Goal: Transaction & Acquisition: Book appointment/travel/reservation

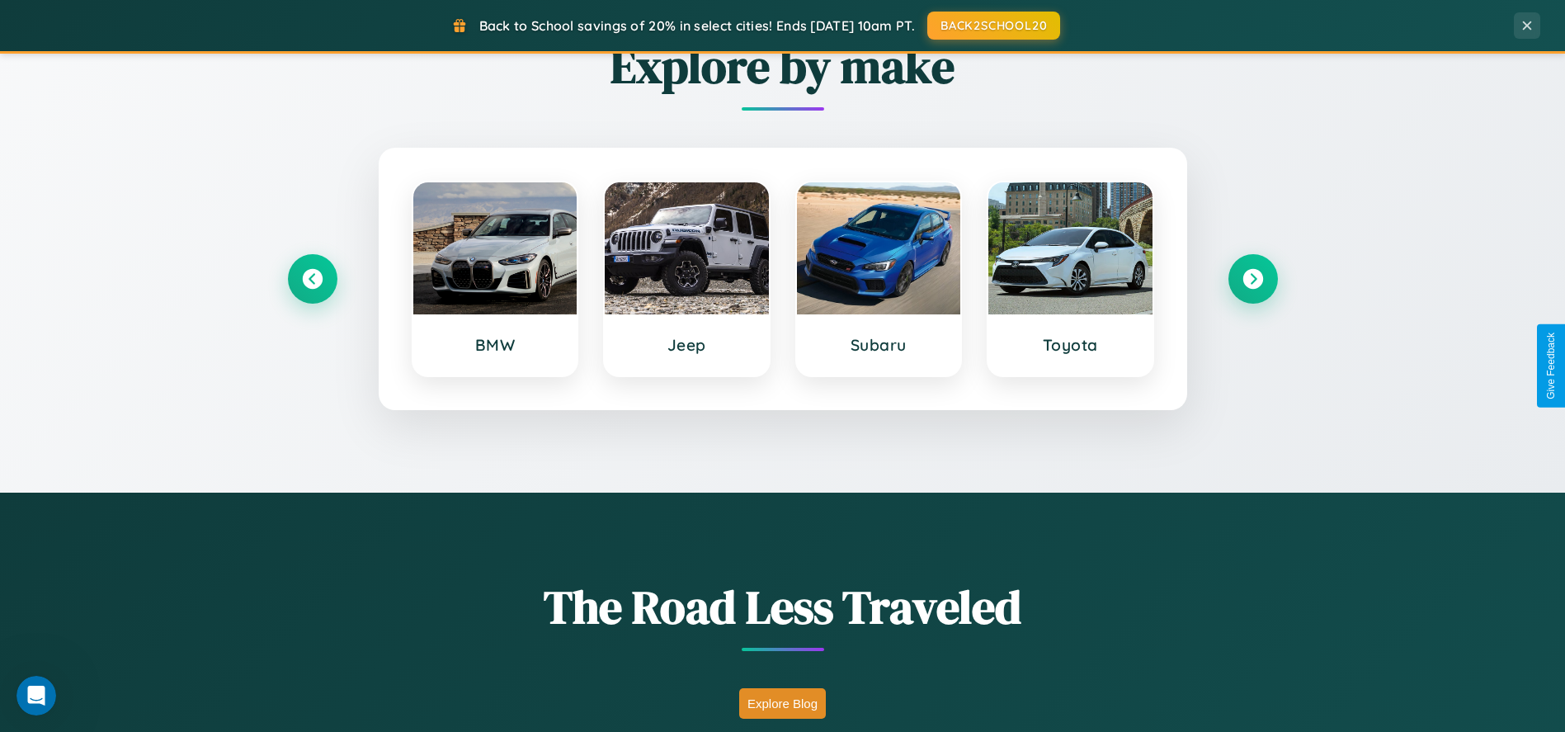
scroll to position [1130, 0]
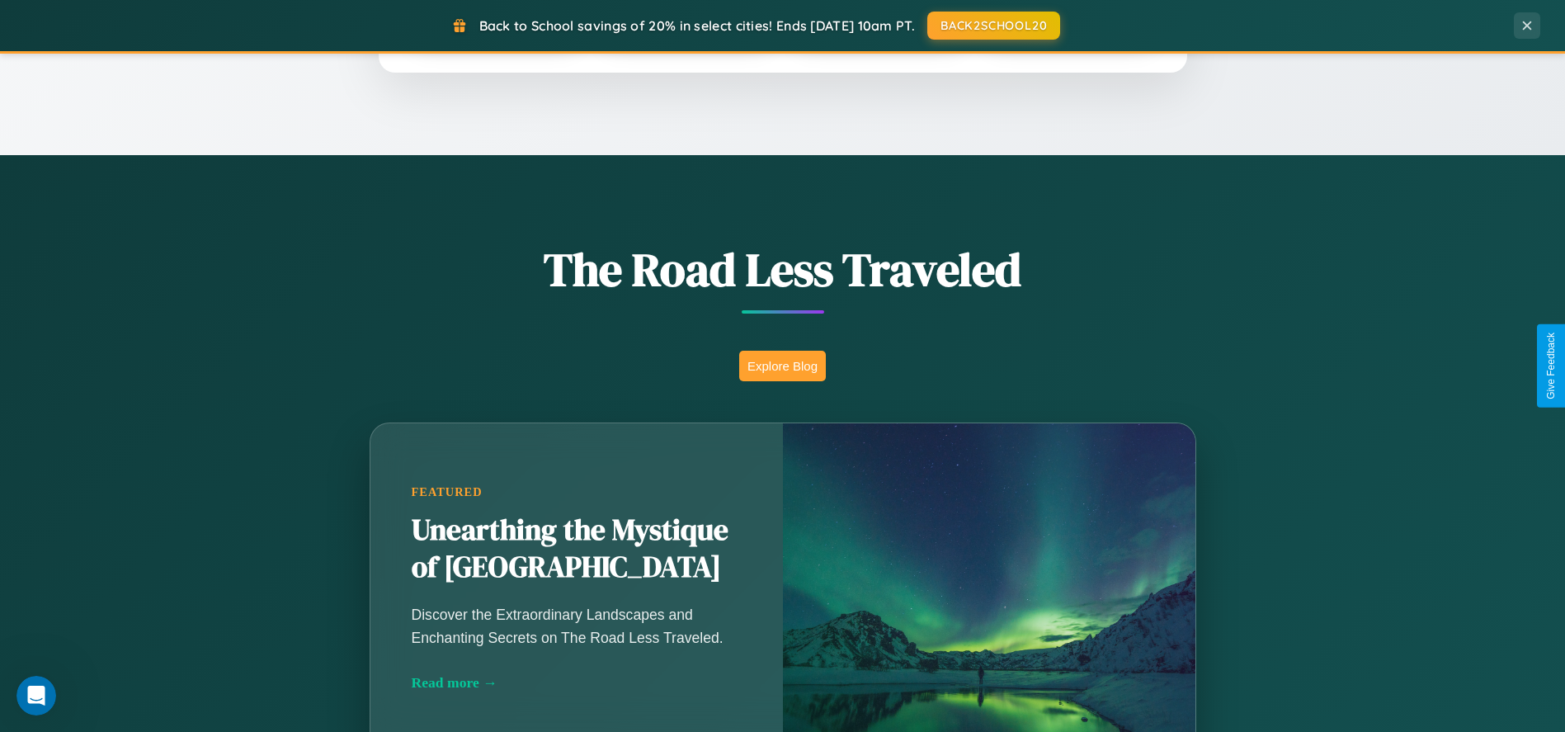
click at [782, 365] on button "Explore Blog" at bounding box center [782, 366] width 87 height 31
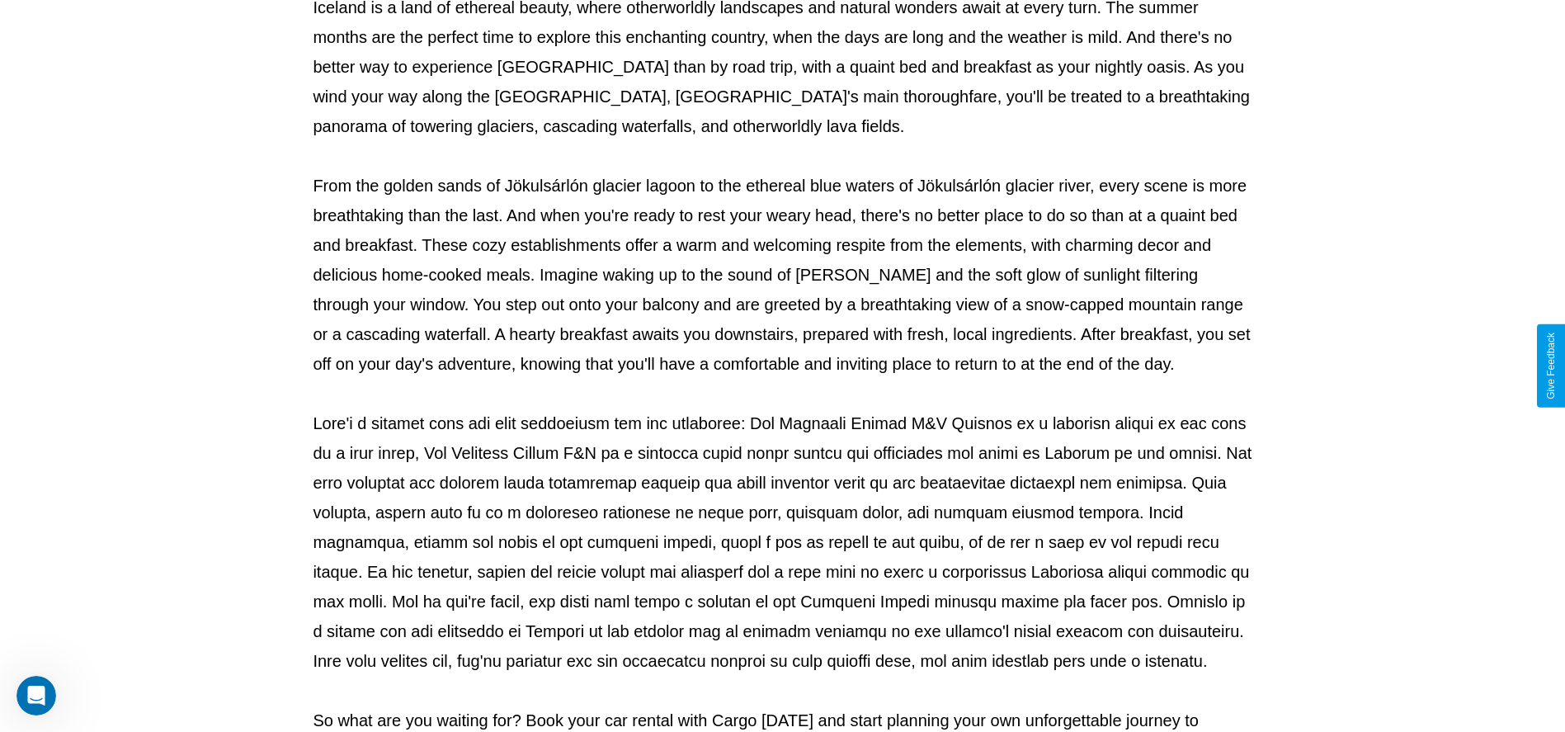
scroll to position [547, 0]
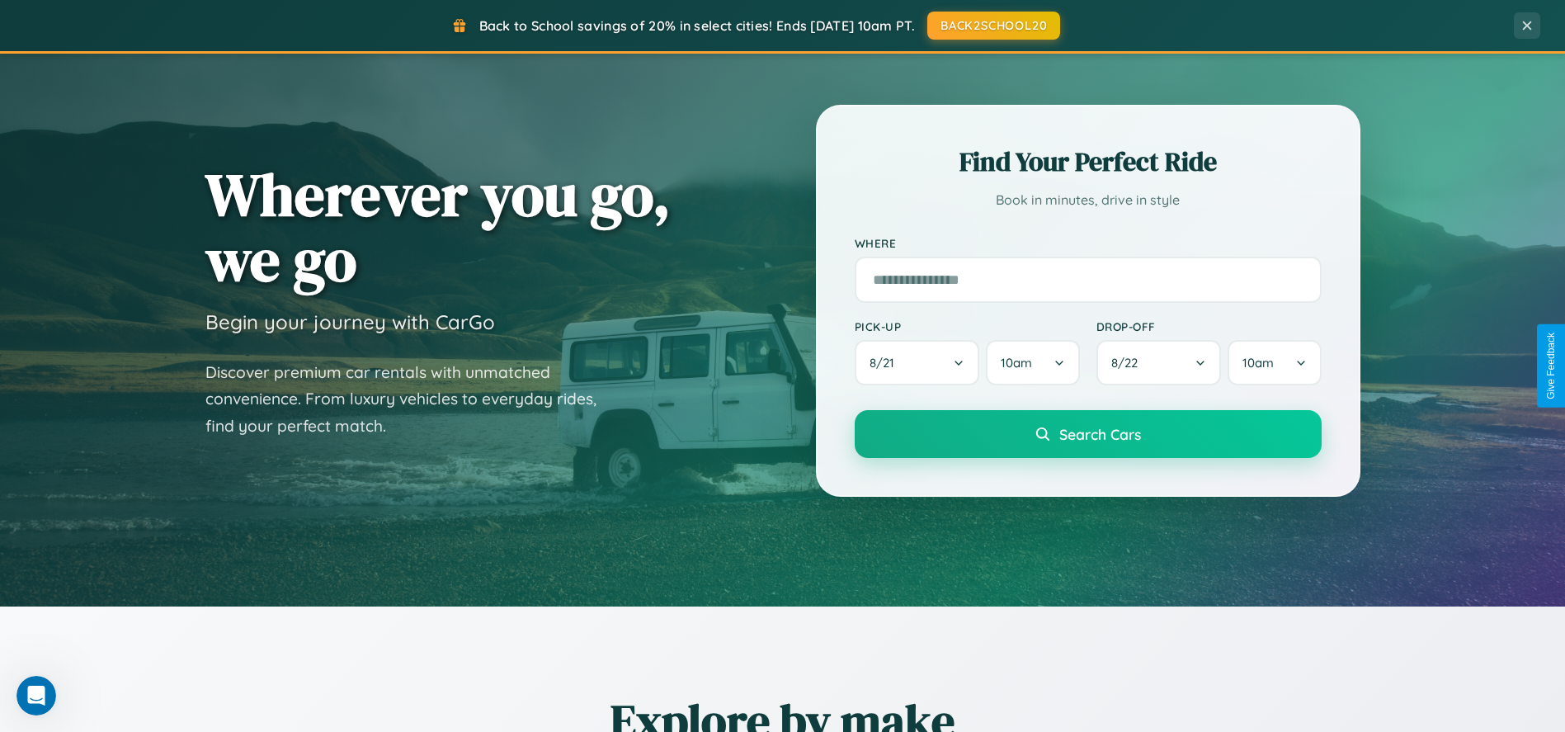
scroll to position [53, 0]
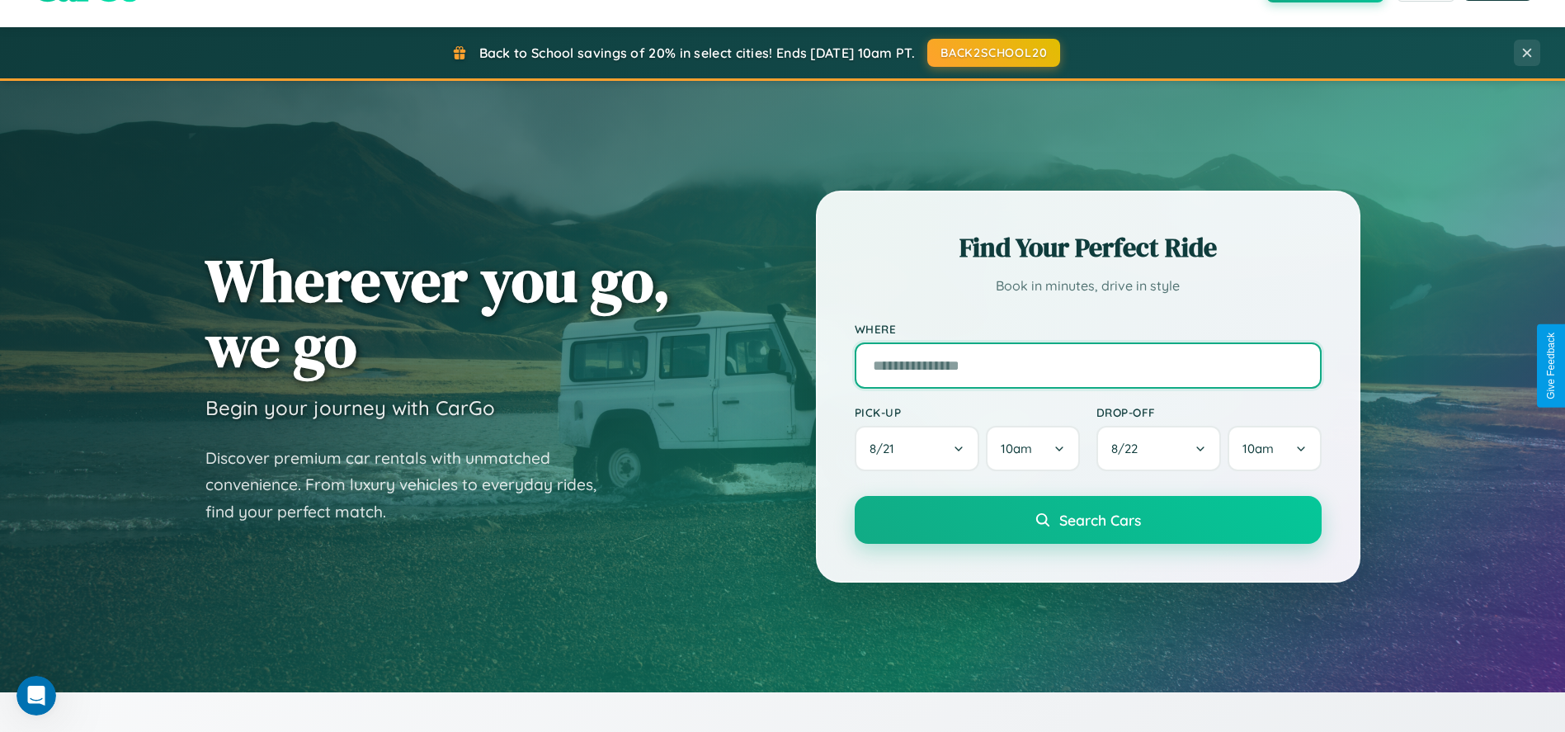
click at [1087, 365] on input "text" at bounding box center [1087, 365] width 467 height 46
type input "**********"
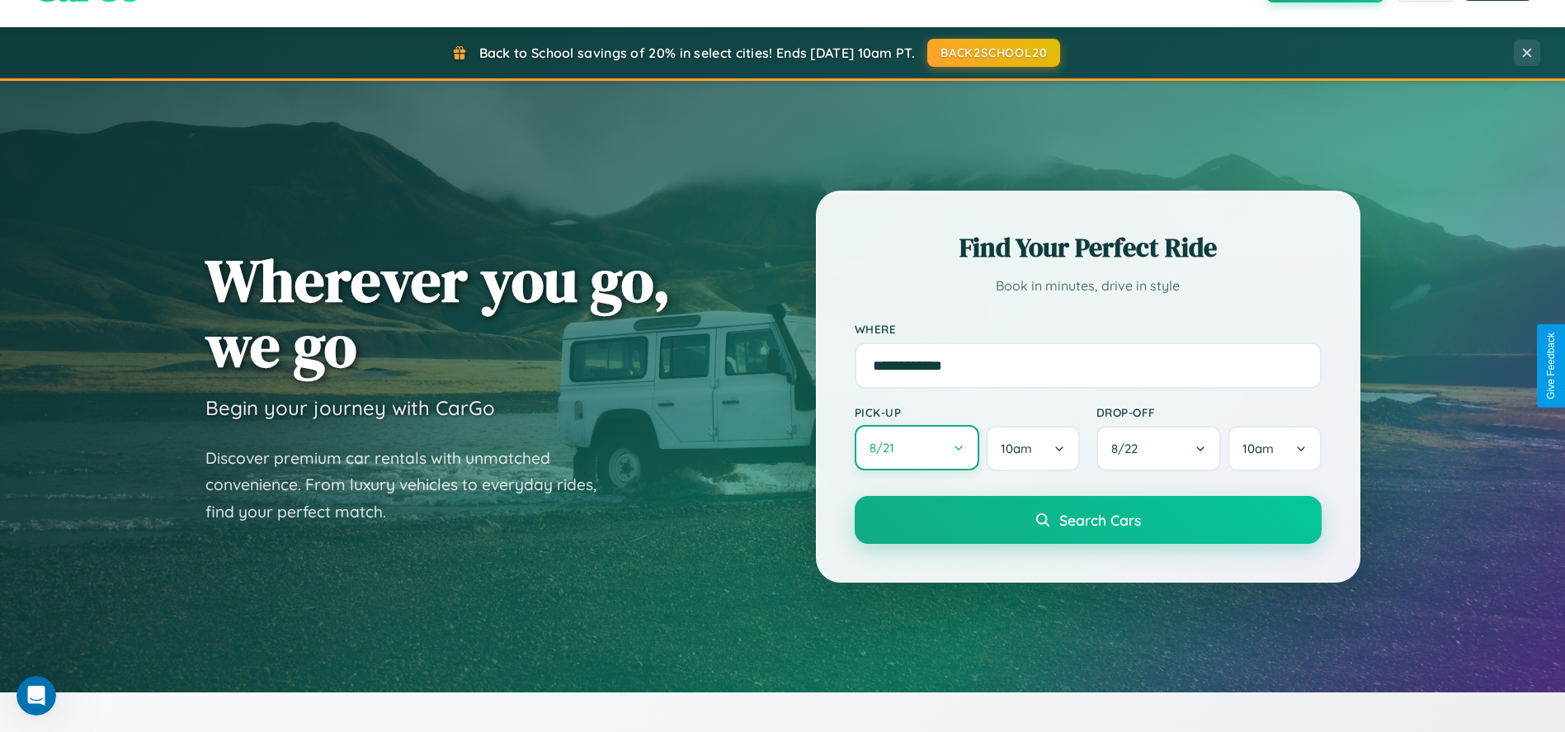
click at [916, 449] on button "8 / 21" at bounding box center [916, 447] width 125 height 45
select select "*"
select select "****"
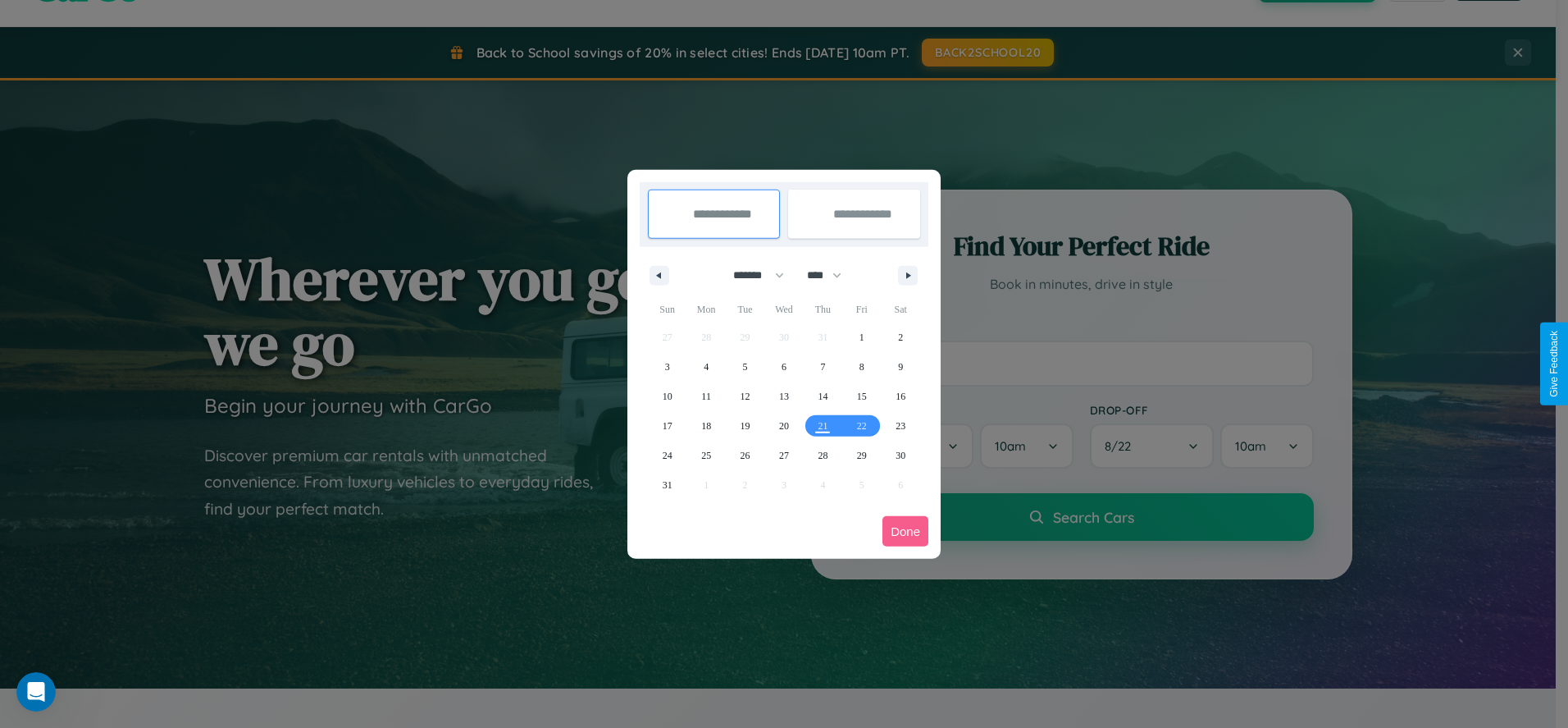
drag, startPoint x: 752, startPoint y: 274, endPoint x: 784, endPoint y: 329, distance: 63.6
click at [752, 274] on select "******* ******** ***** ***** *** **** **** ****** ********* ******* ******** **…" at bounding box center [756, 274] width 70 height 27
select select "*"
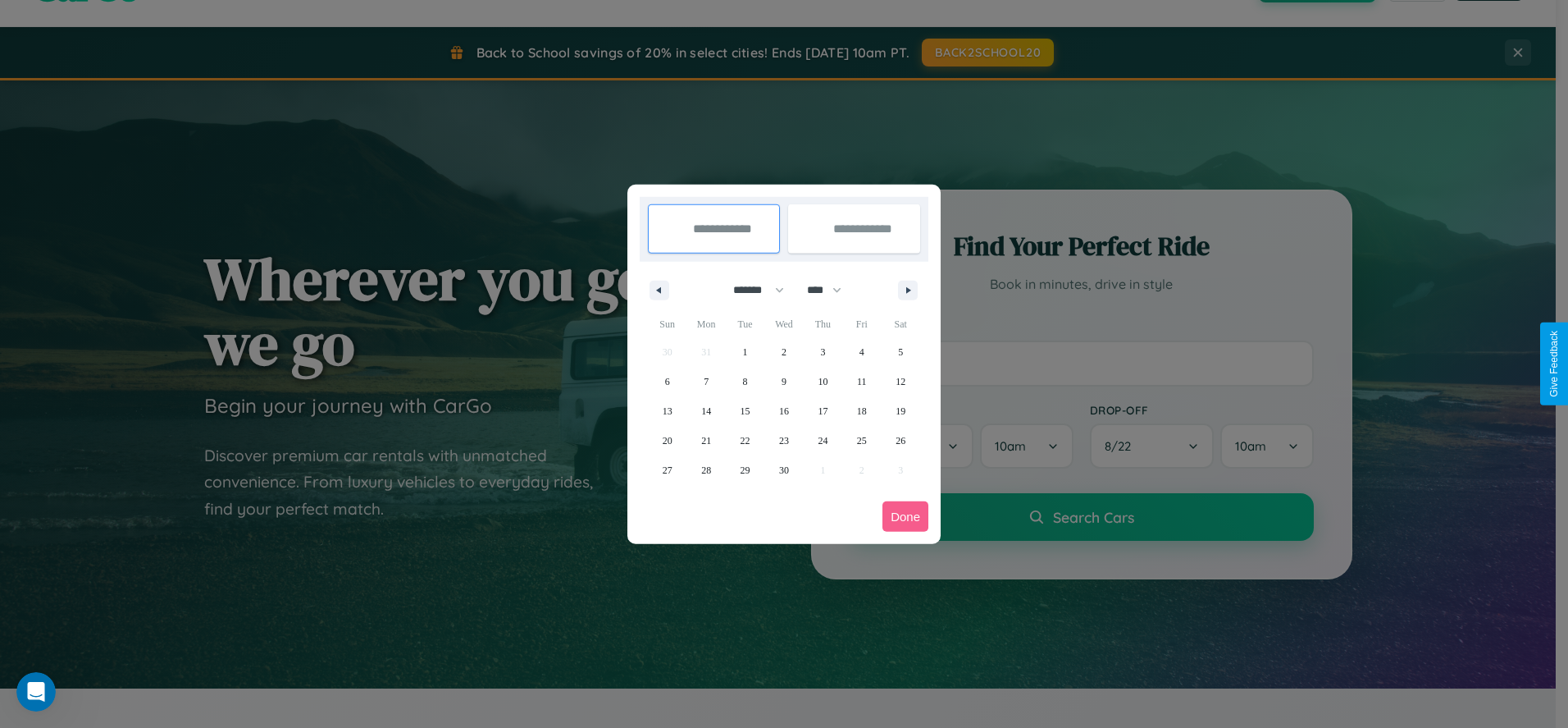
drag, startPoint x: 831, startPoint y: 289, endPoint x: 784, endPoint y: 329, distance: 61.7
click at [831, 289] on select "**** **** **** **** **** **** **** **** **** **** **** **** **** **** **** ****…" at bounding box center [822, 289] width 49 height 27
select select "****"
click at [745, 410] on span "14" at bounding box center [746, 411] width 10 height 30
type input "**********"
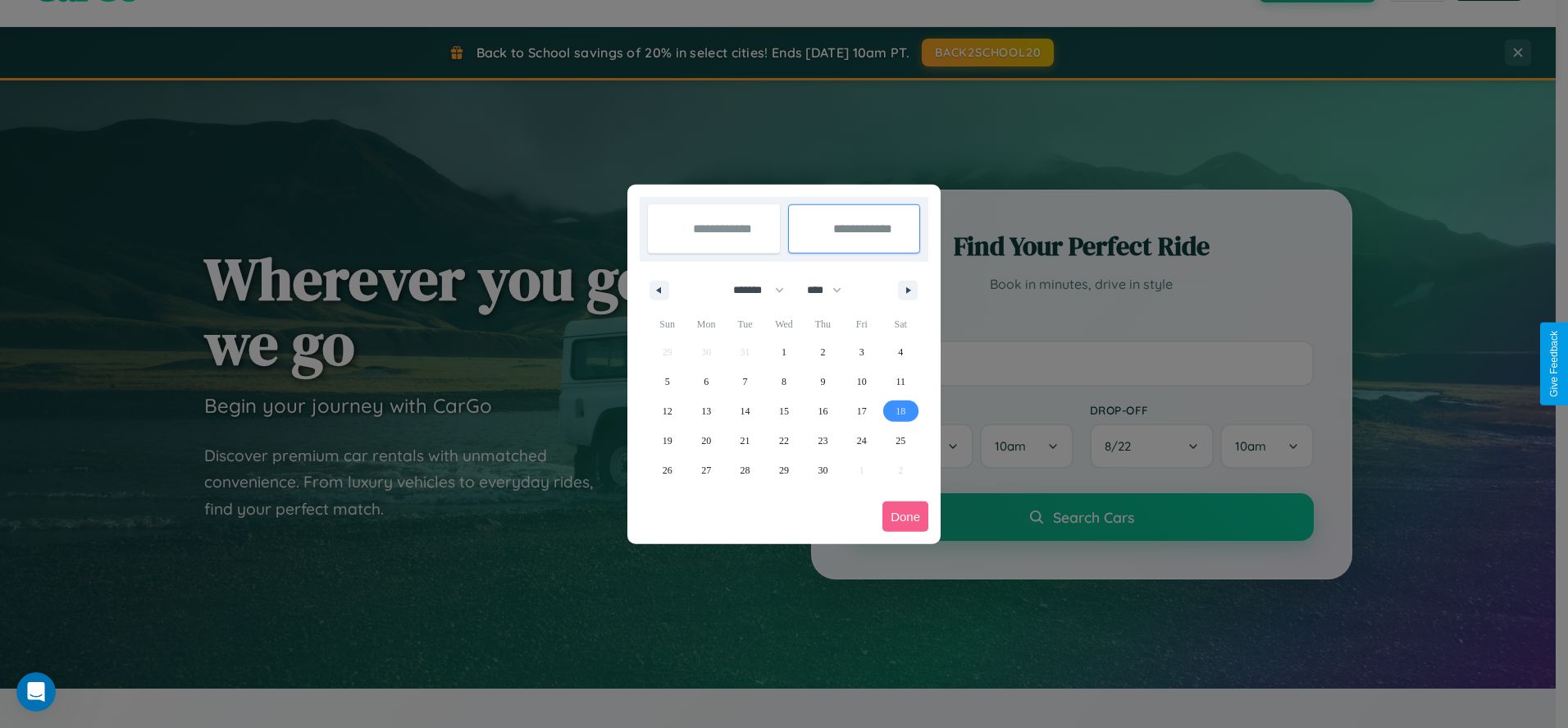
click at [901, 410] on span "18" at bounding box center [901, 411] width 10 height 30
type input "**********"
click at [906, 516] on button "Done" at bounding box center [905, 516] width 46 height 31
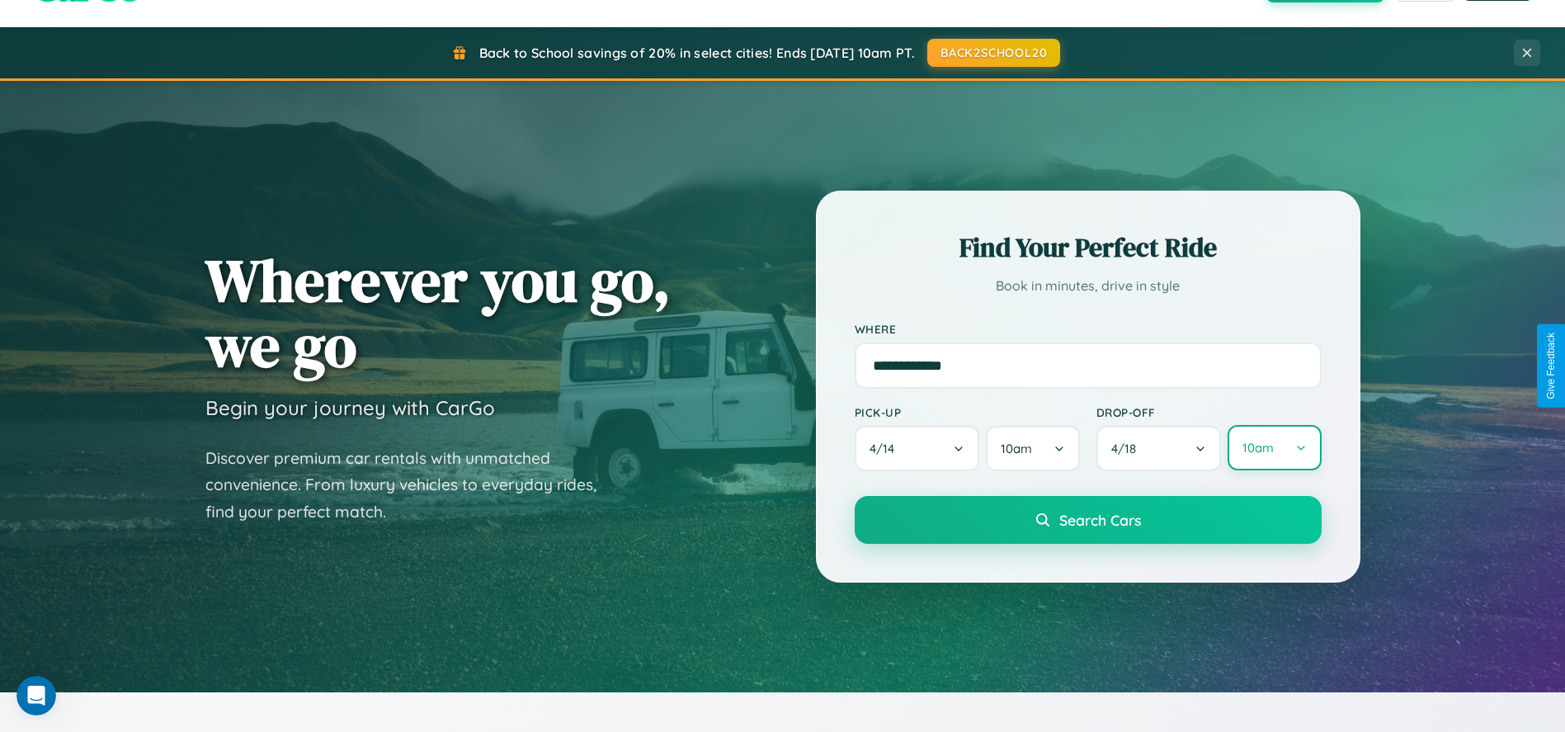
click at [1273, 449] on button "10am" at bounding box center [1273, 447] width 93 height 45
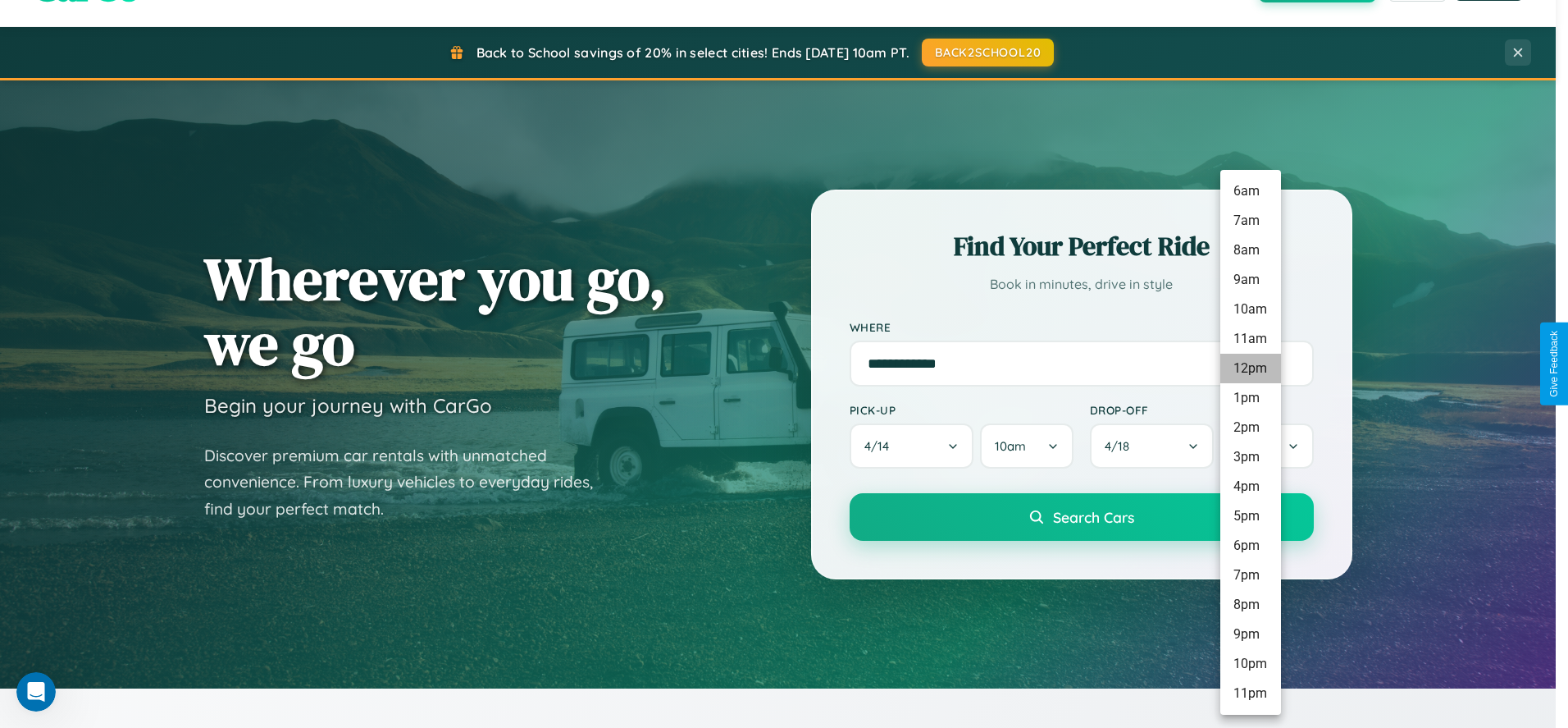
click at [1250, 368] on li "12pm" at bounding box center [1250, 368] width 61 height 30
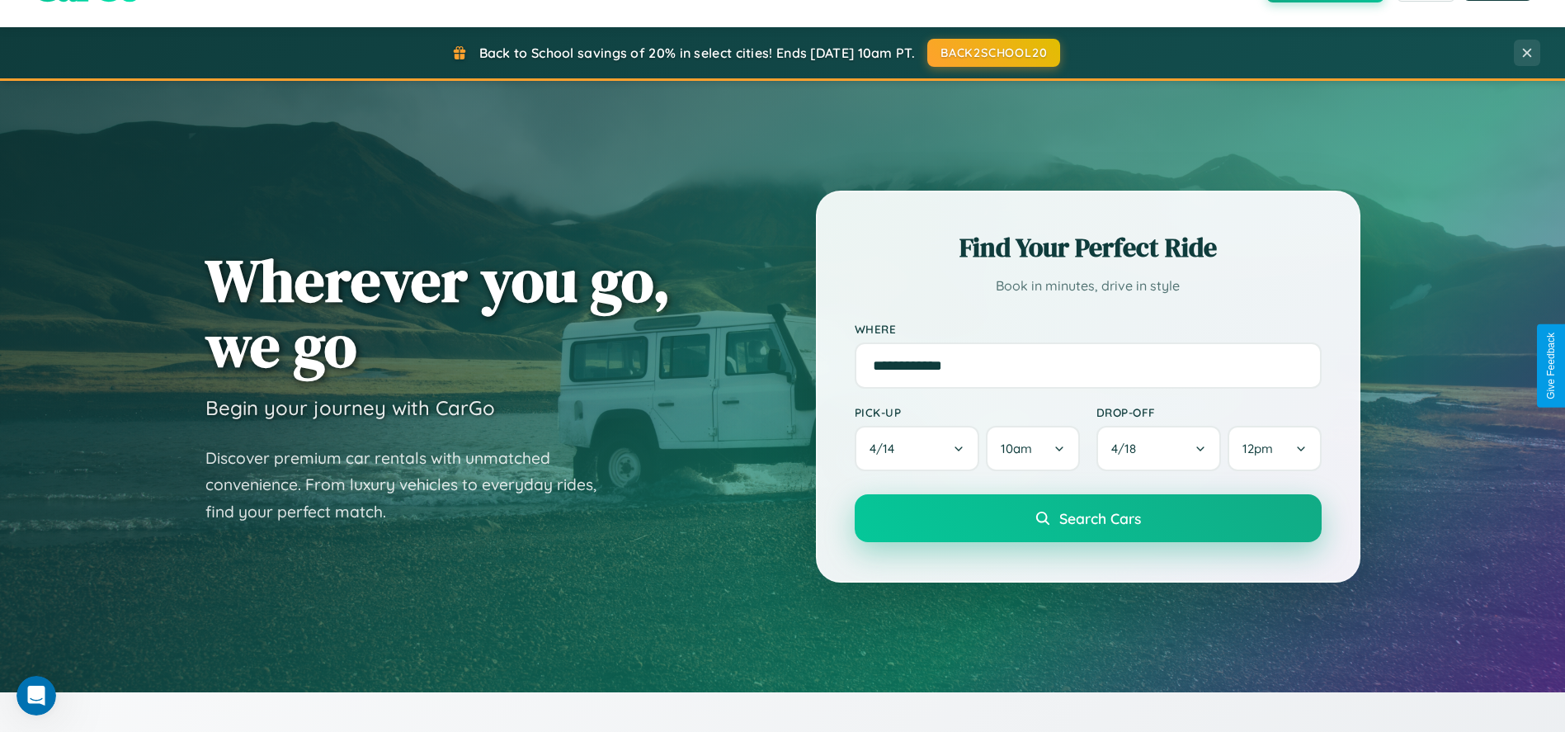
click at [1087, 520] on span "Search Cars" at bounding box center [1100, 518] width 82 height 18
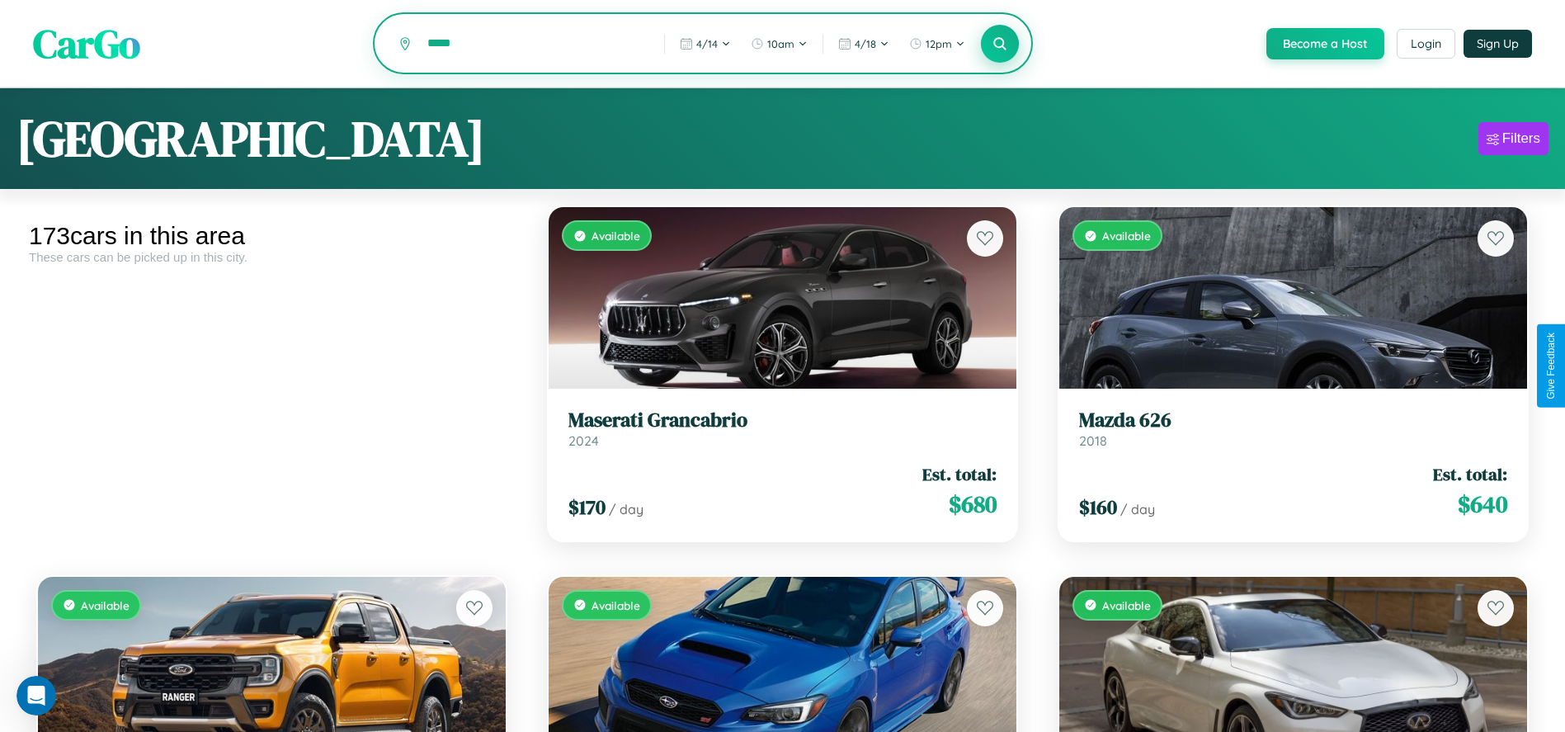
type input "*****"
click at [999, 45] on icon at bounding box center [1000, 43] width 16 height 16
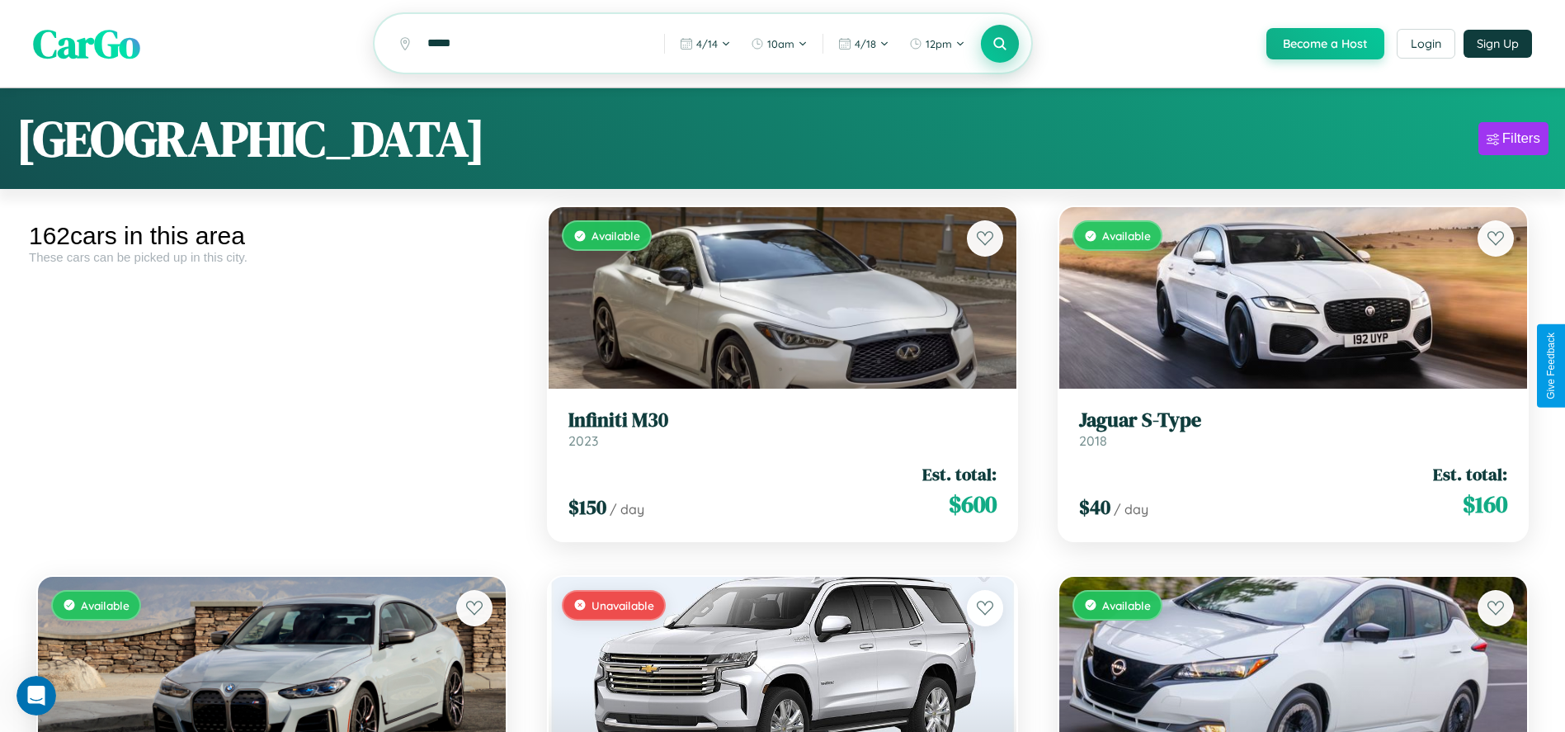
scroll to position [10585, 0]
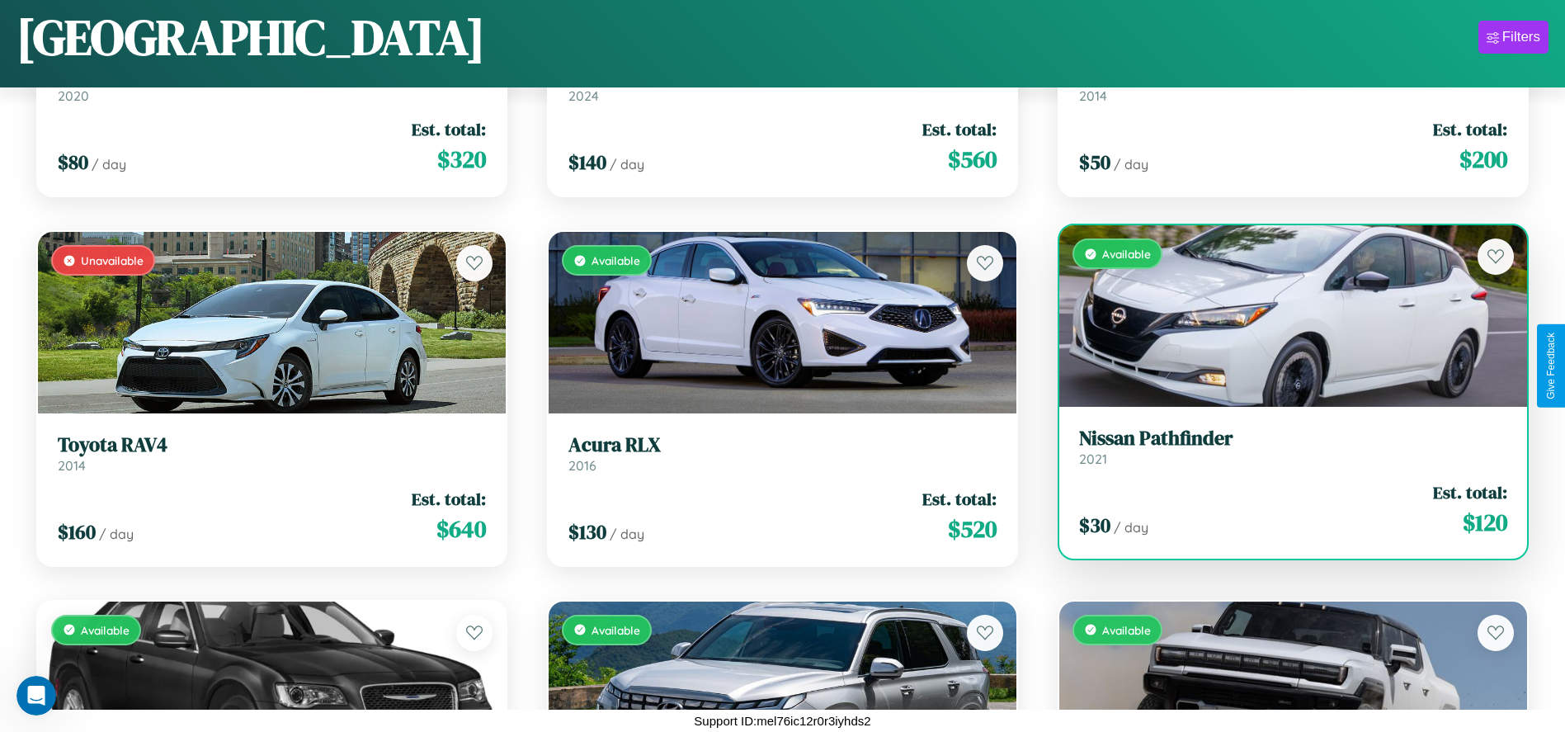
click at [1283, 453] on link "Nissan Pathfinder 2021" at bounding box center [1293, 446] width 428 height 40
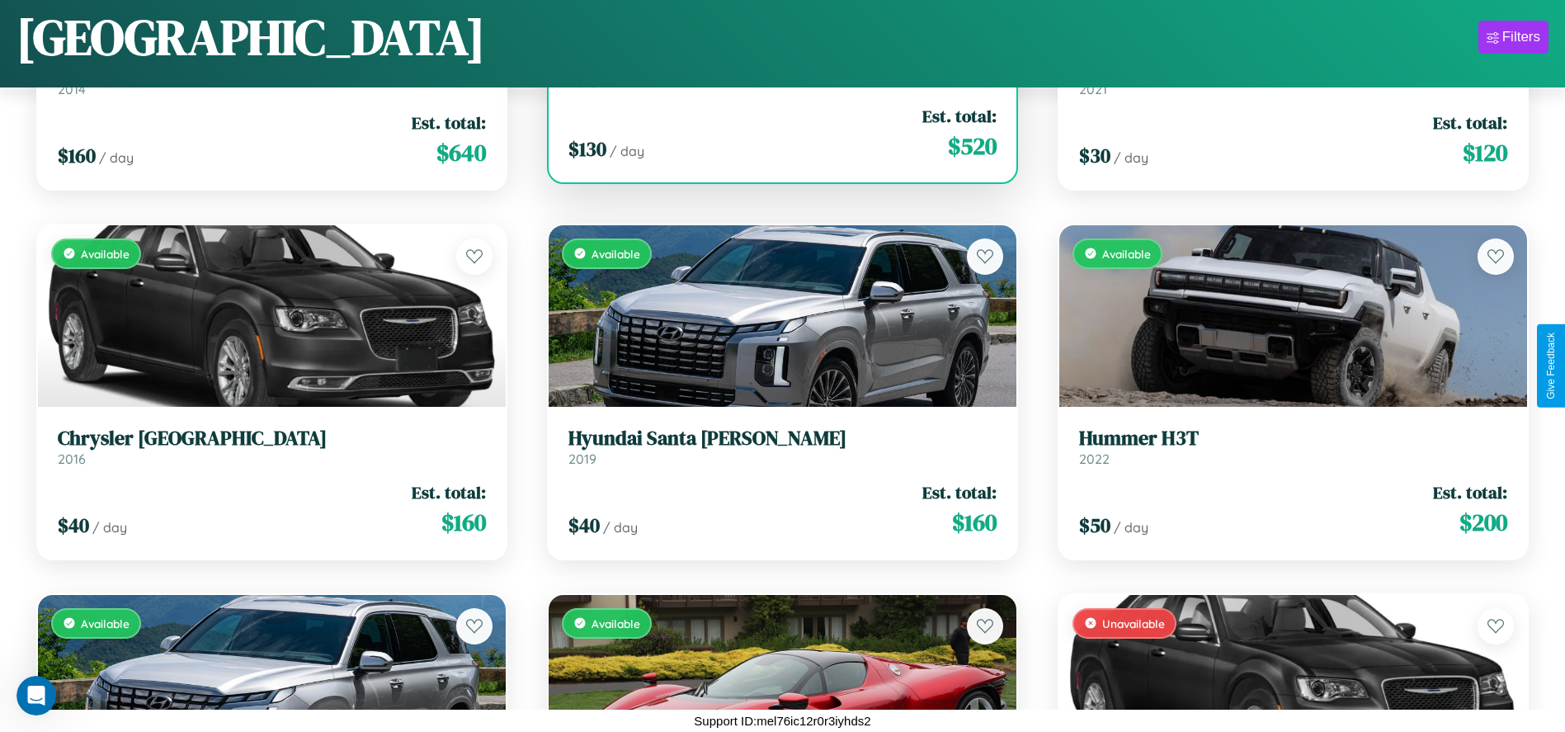
scroll to position [12801, 0]
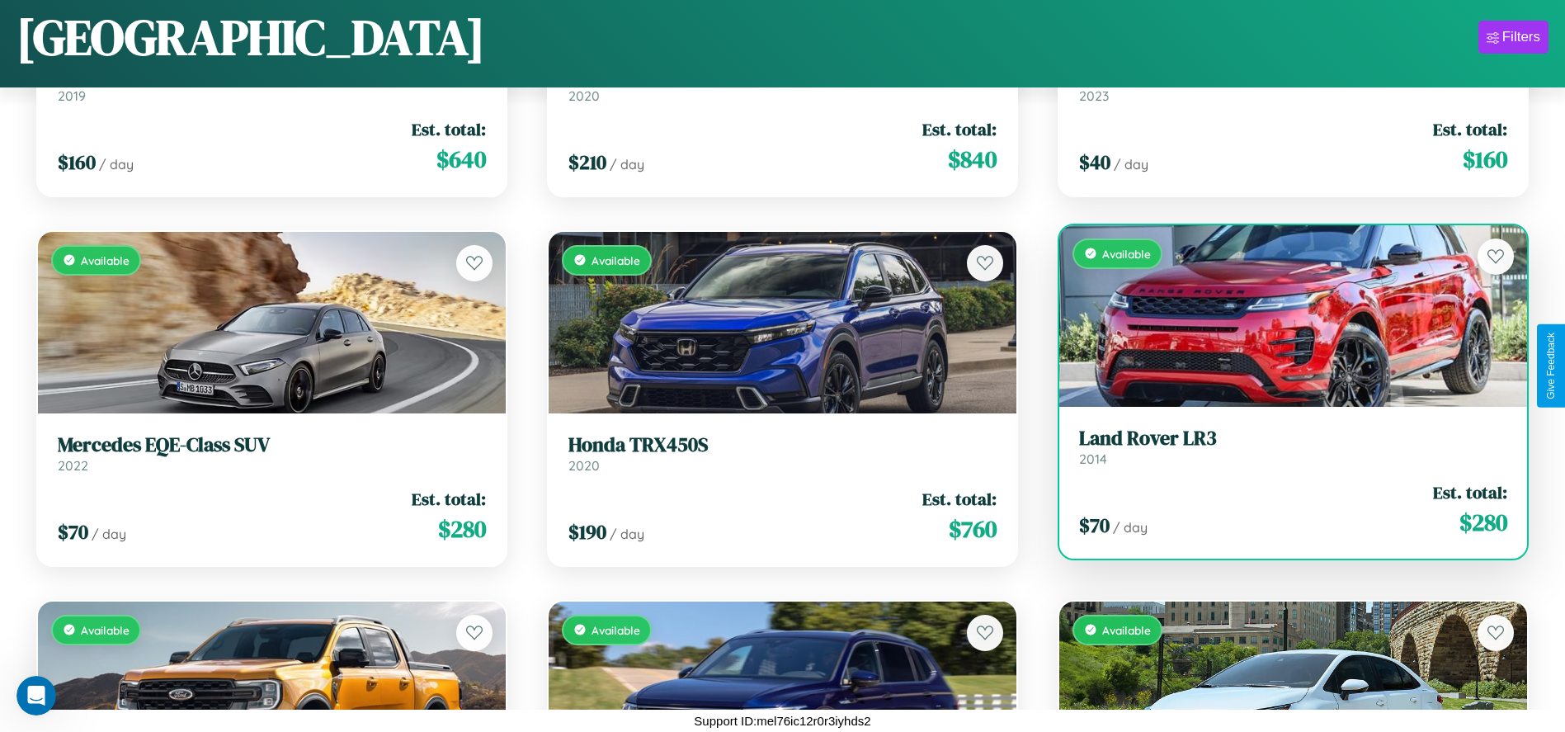
click at [1283, 446] on h3 "Land Rover LR3" at bounding box center [1293, 438] width 428 height 24
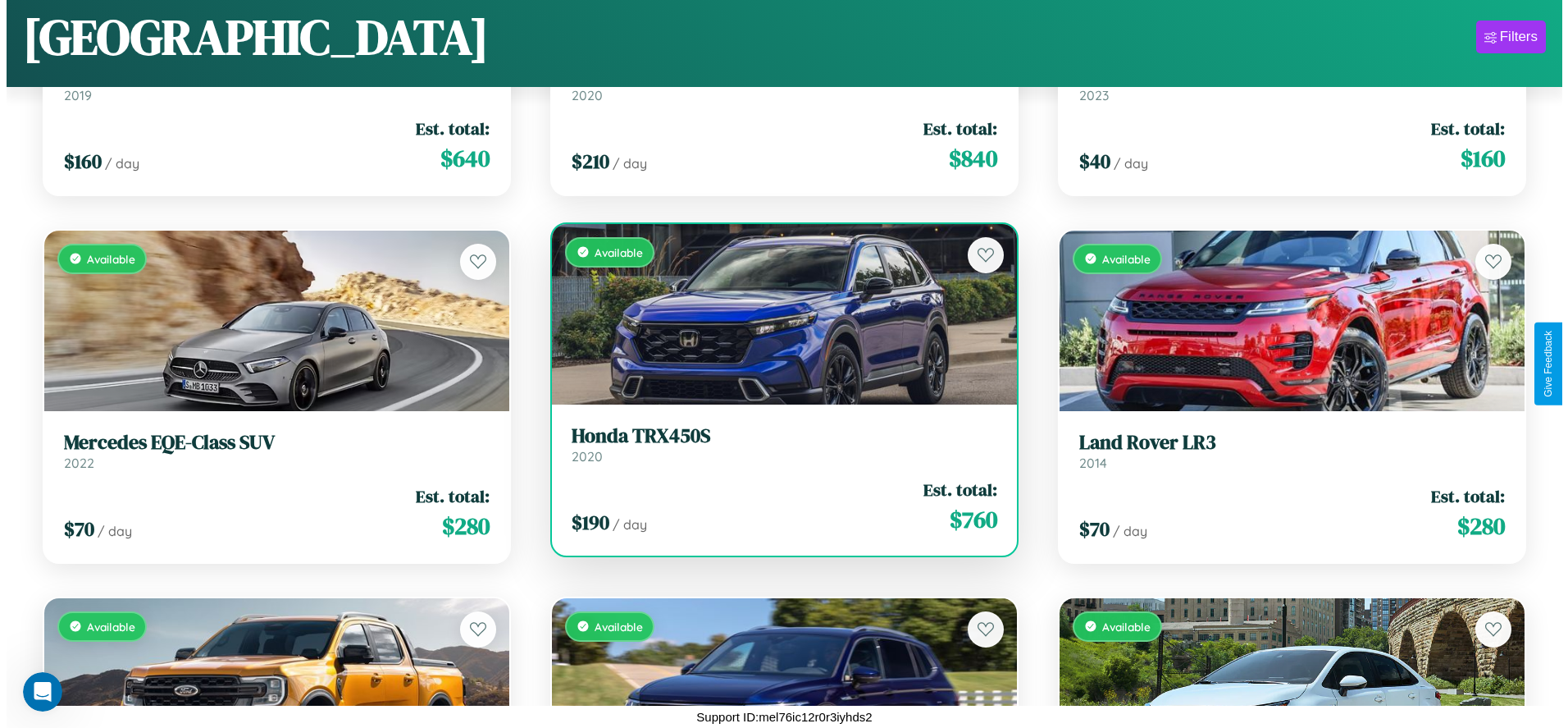
scroll to position [0, 0]
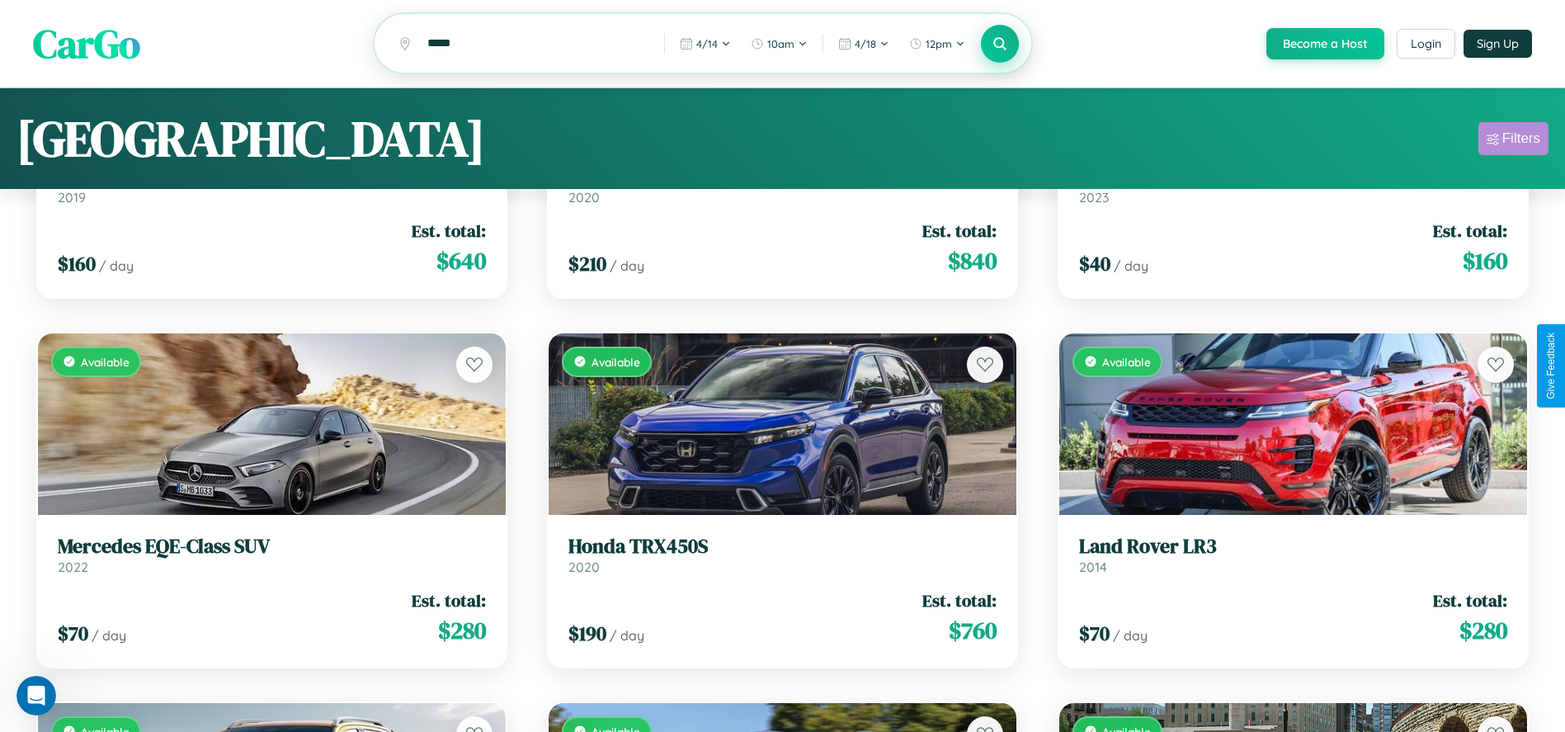
click at [1513, 141] on div "Filters" at bounding box center [1521, 138] width 38 height 16
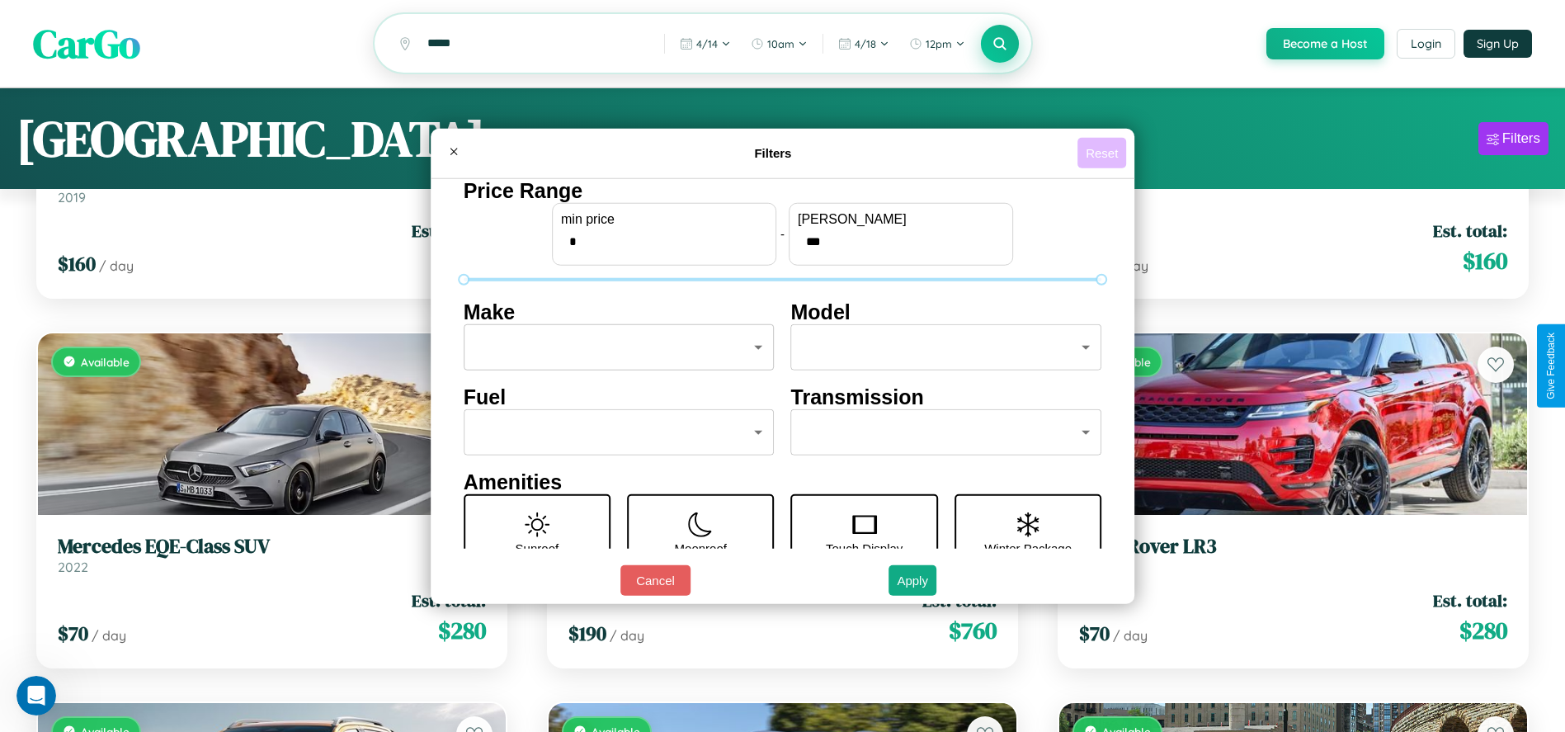
click at [1104, 153] on button "Reset" at bounding box center [1101, 153] width 49 height 31
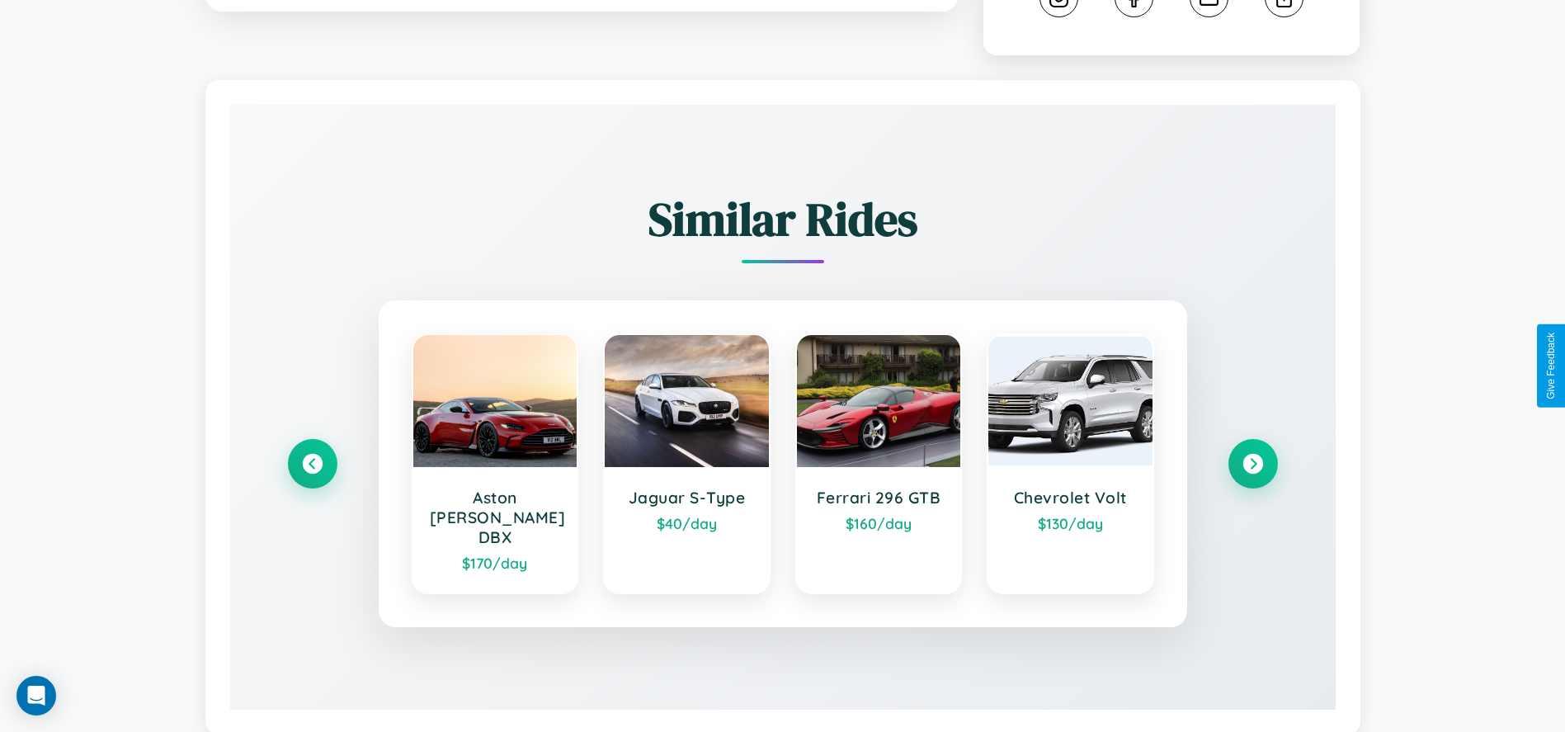
scroll to position [944, 0]
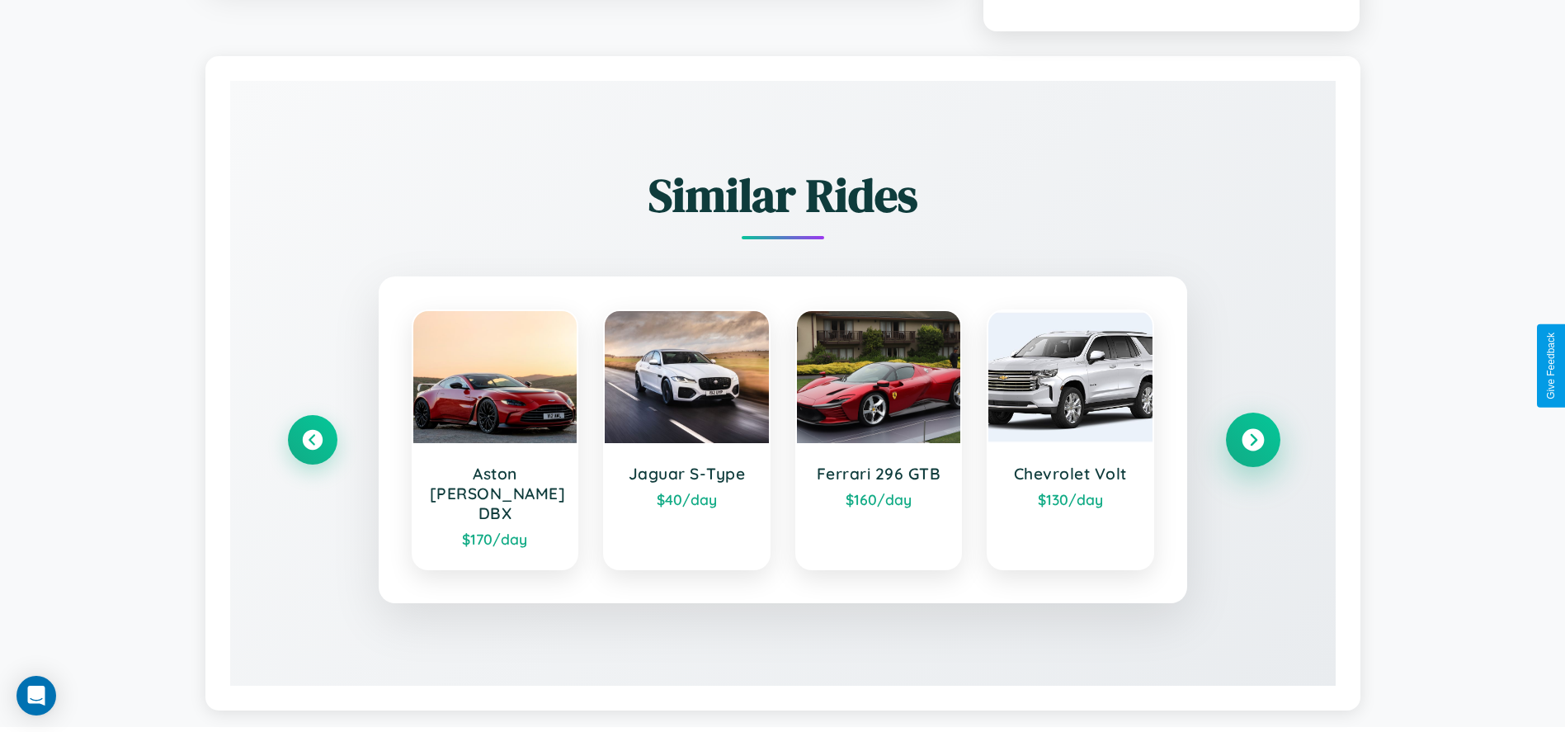
click at [1252, 432] on icon at bounding box center [1252, 440] width 22 height 22
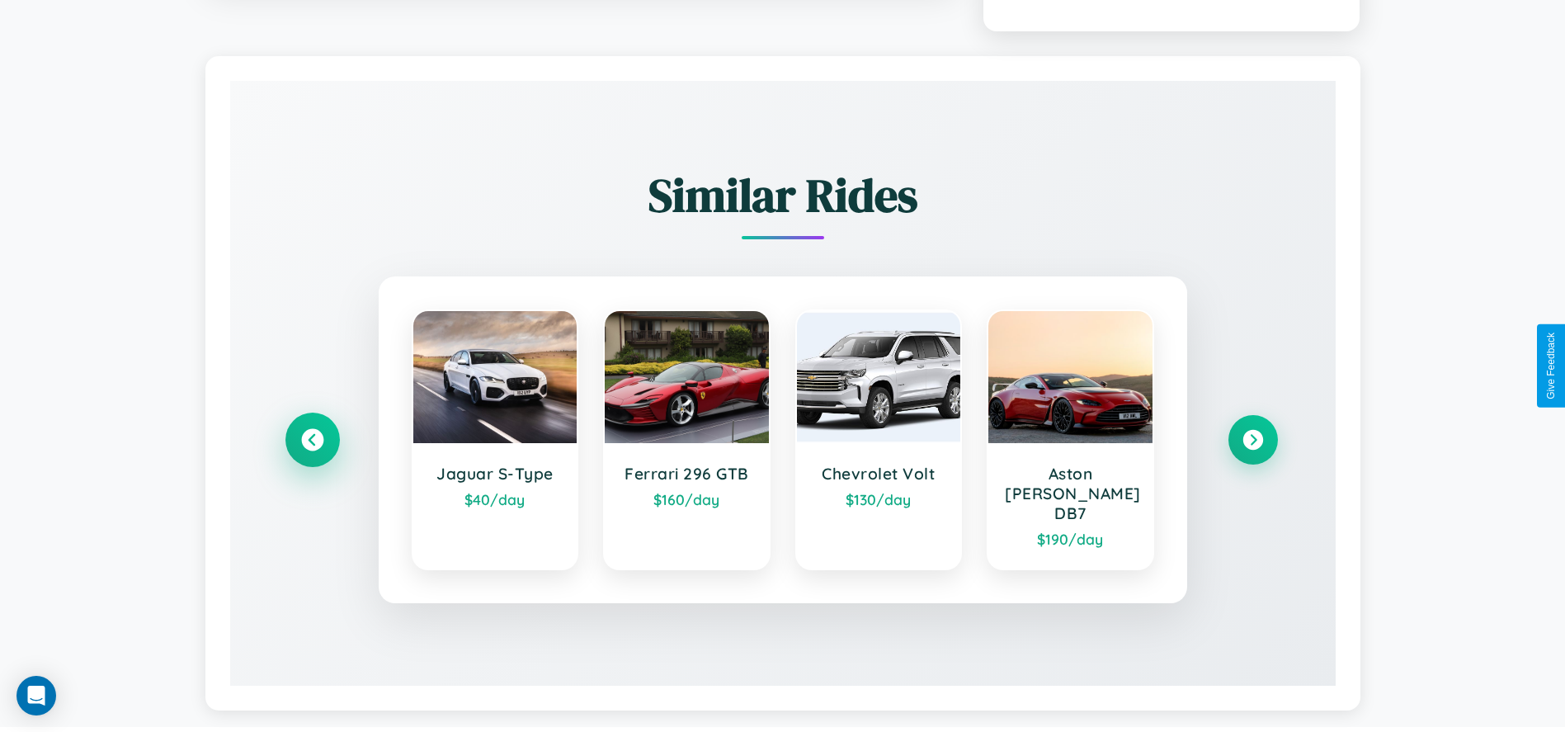
click at [312, 432] on icon at bounding box center [312, 440] width 22 height 22
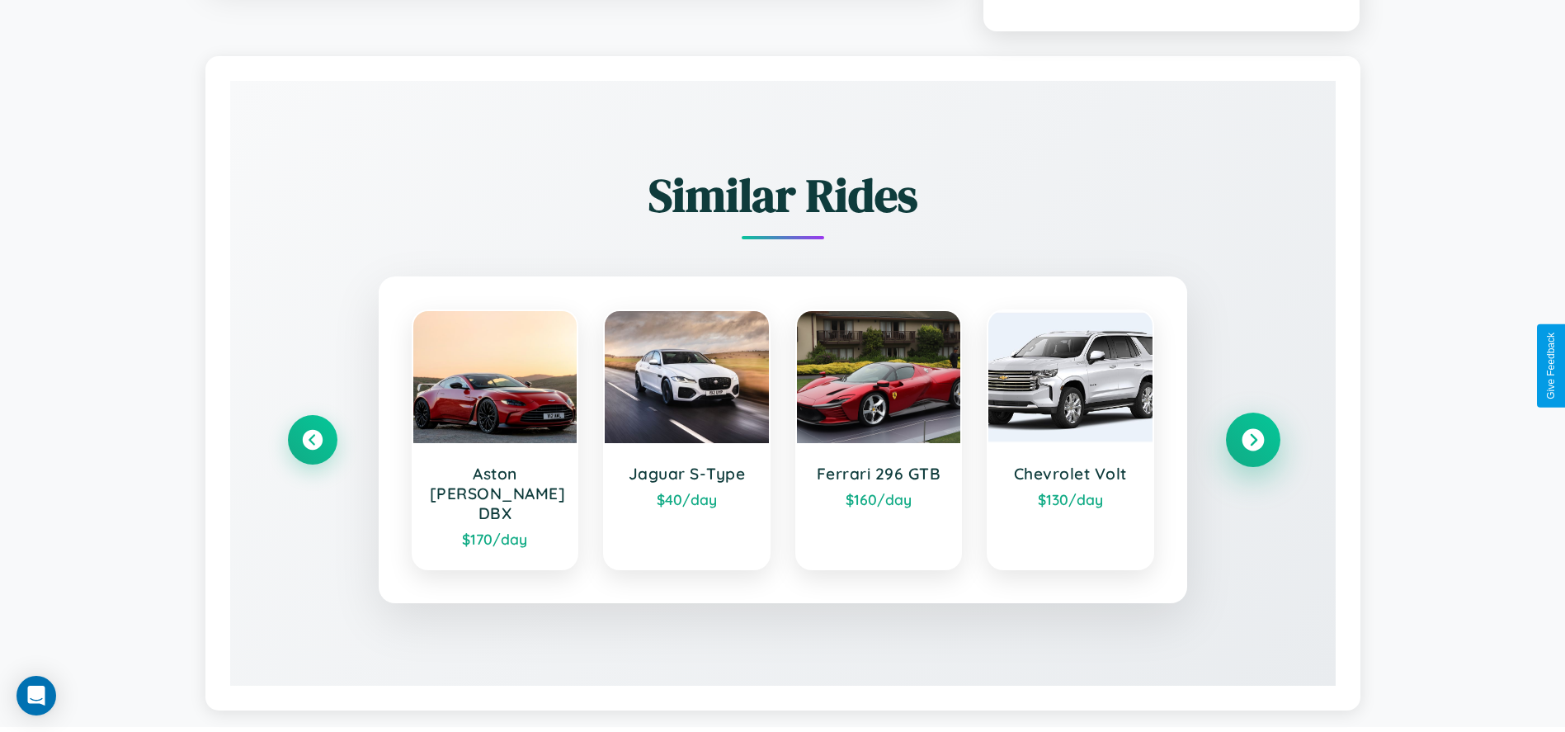
click at [1252, 432] on icon at bounding box center [1252, 440] width 22 height 22
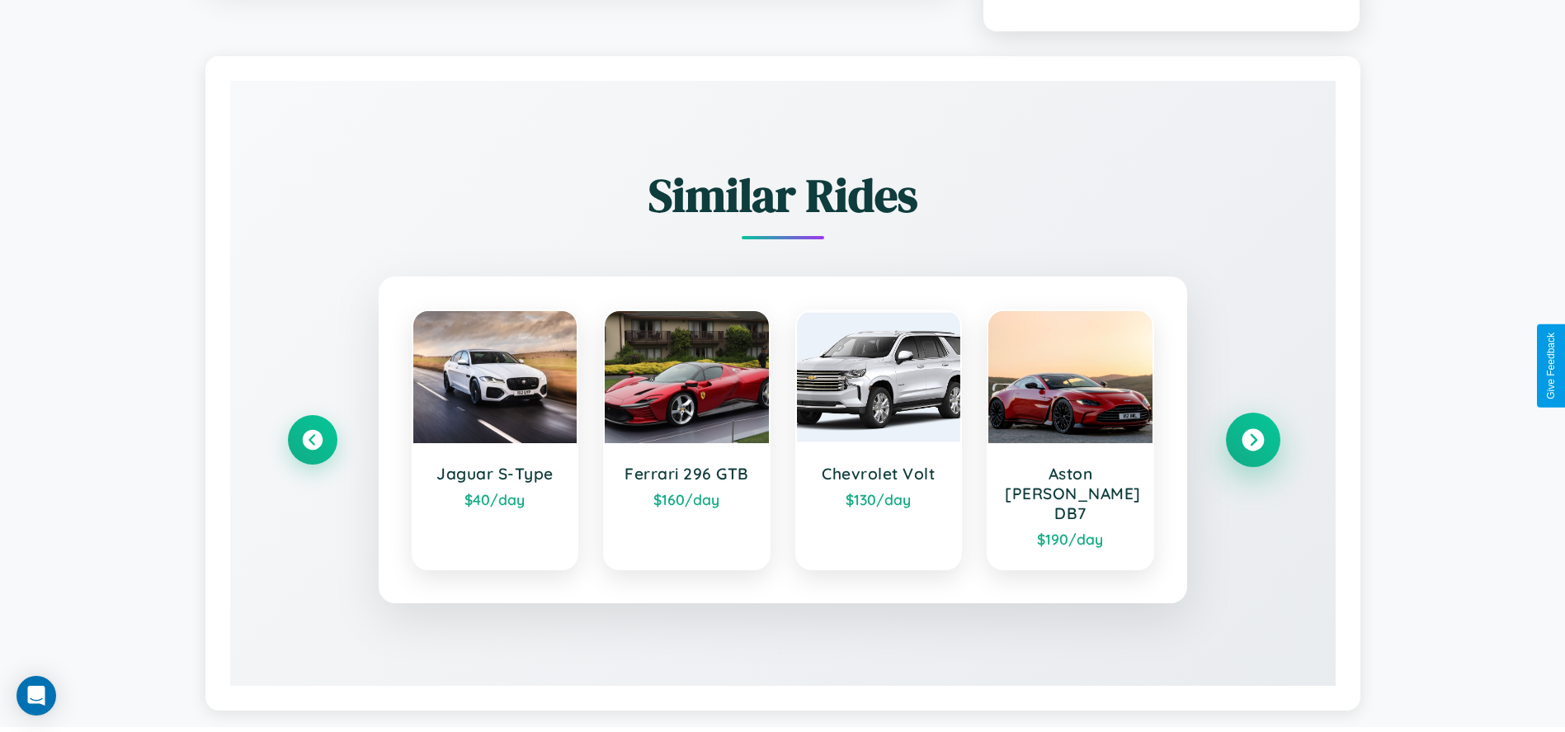
click at [1252, 432] on icon at bounding box center [1252, 440] width 22 height 22
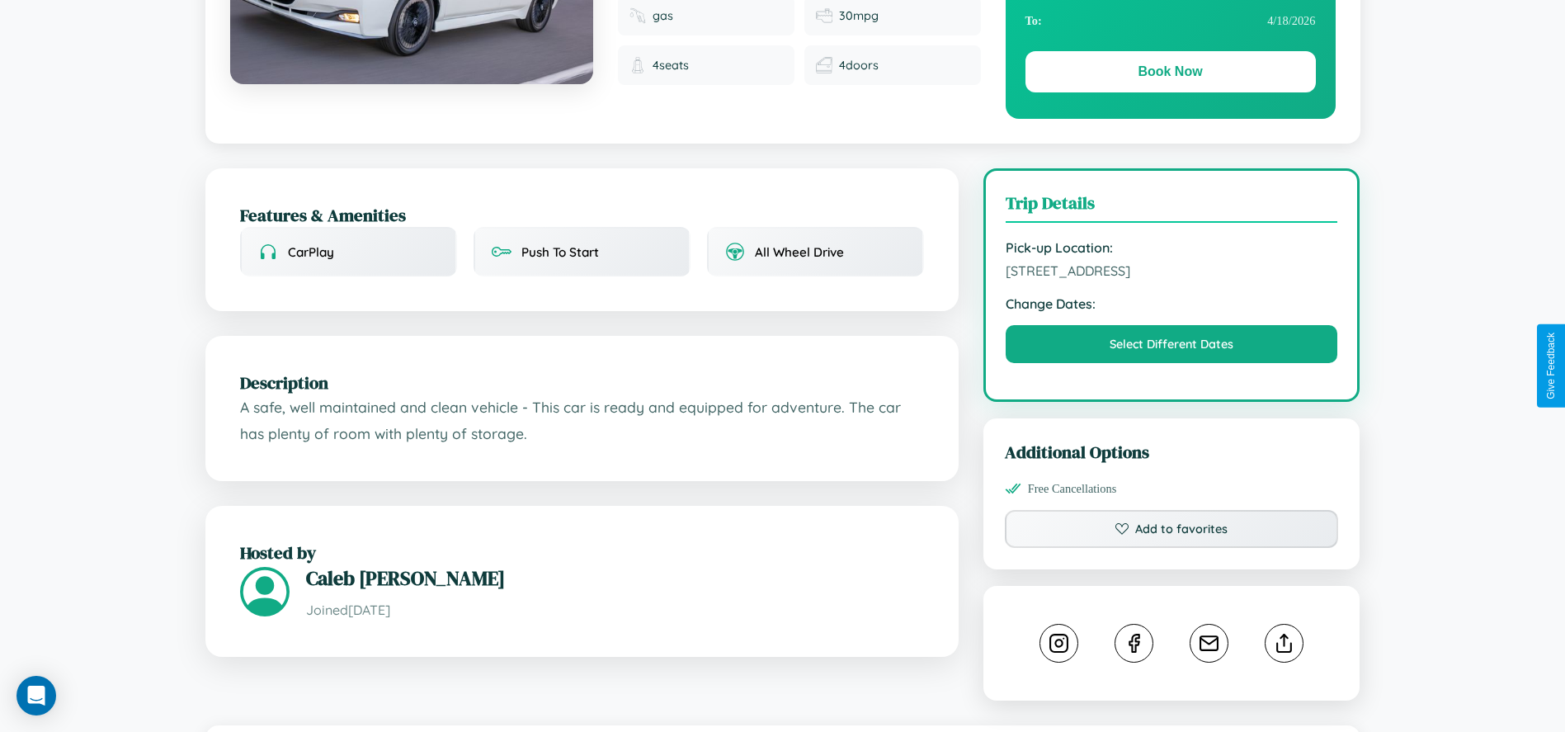
scroll to position [183, 0]
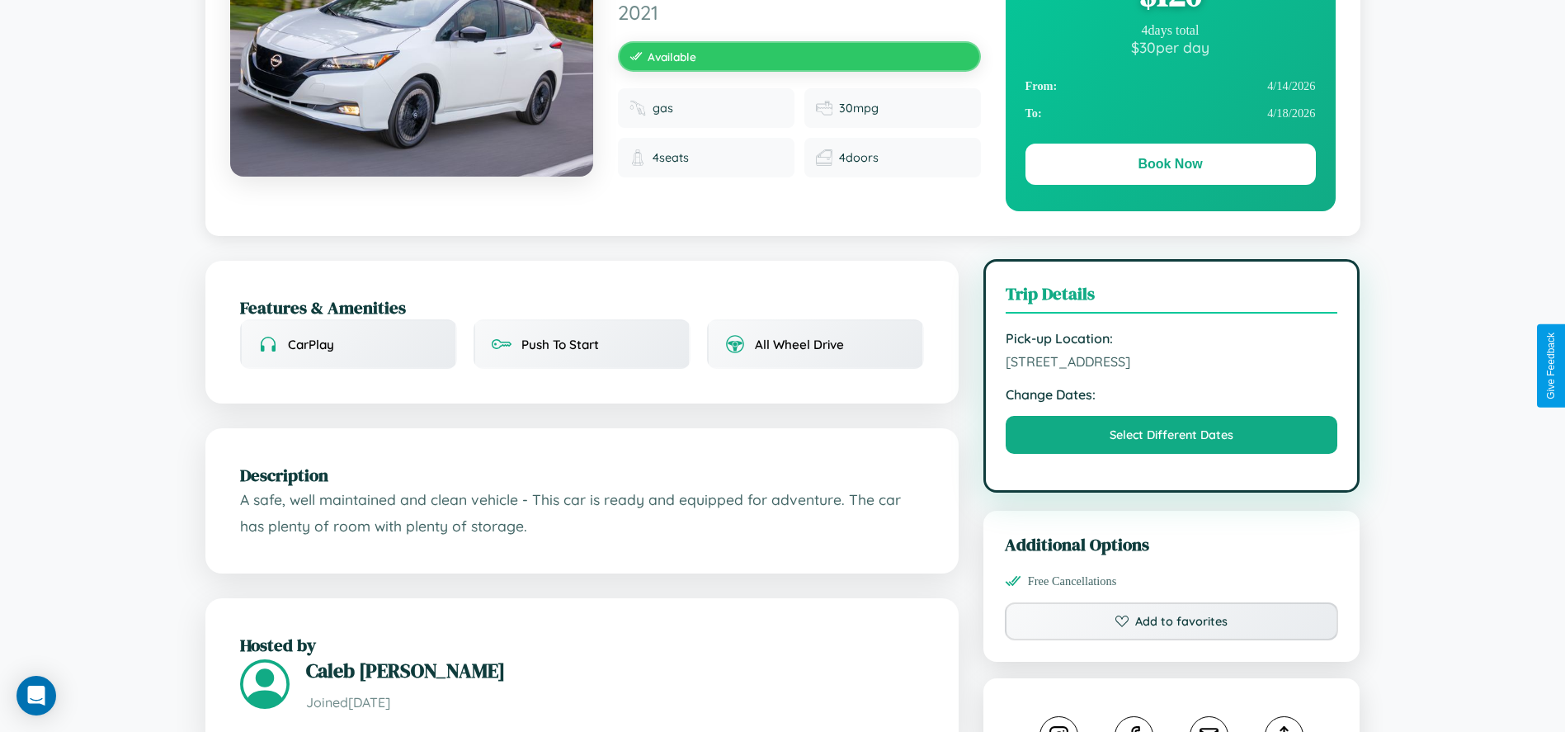
click at [1171, 364] on span "2132 High Street Delhi Delhi 34397 India" at bounding box center [1171, 361] width 332 height 16
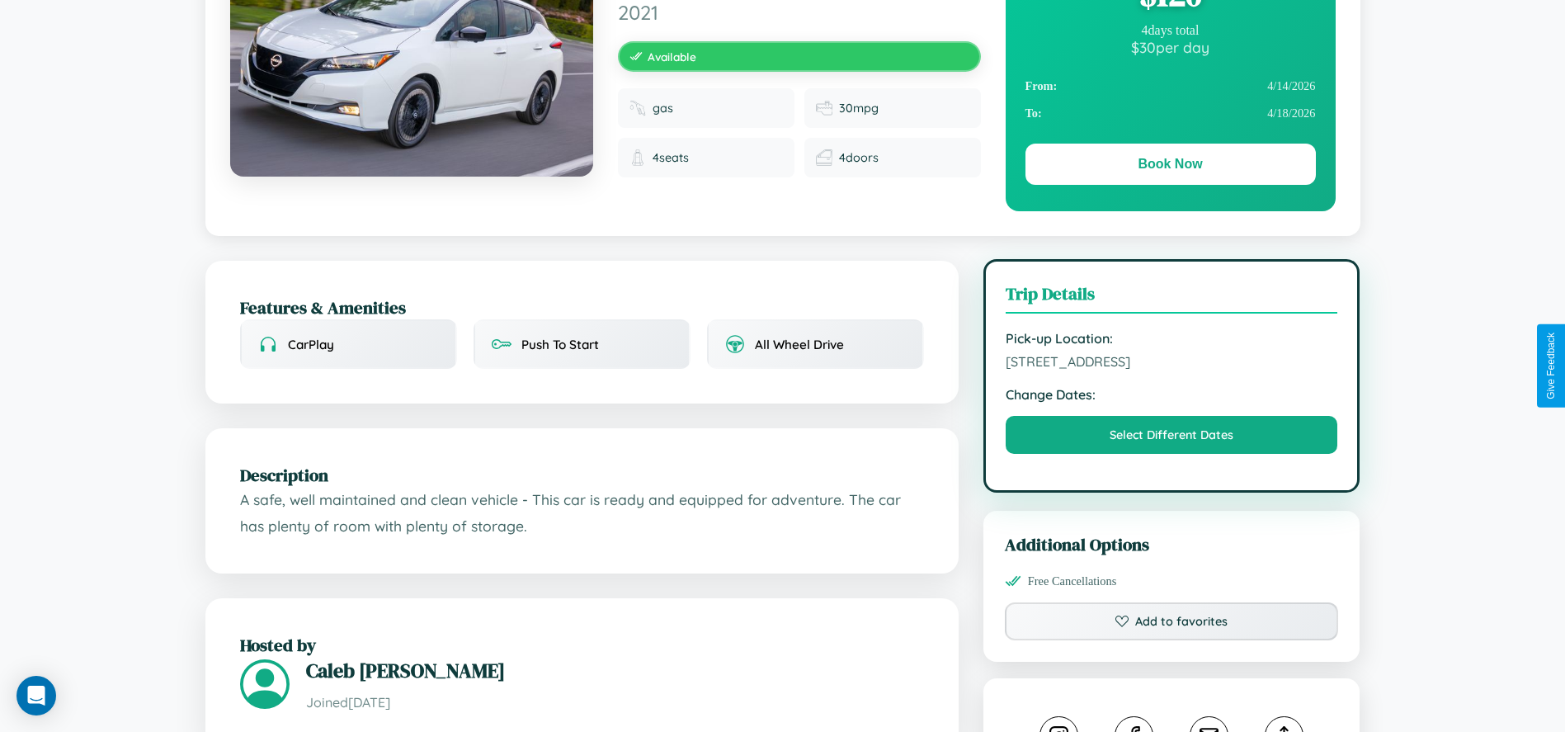
click at [1171, 364] on span "2132 High Street Delhi Delhi 34397 India" at bounding box center [1171, 361] width 332 height 16
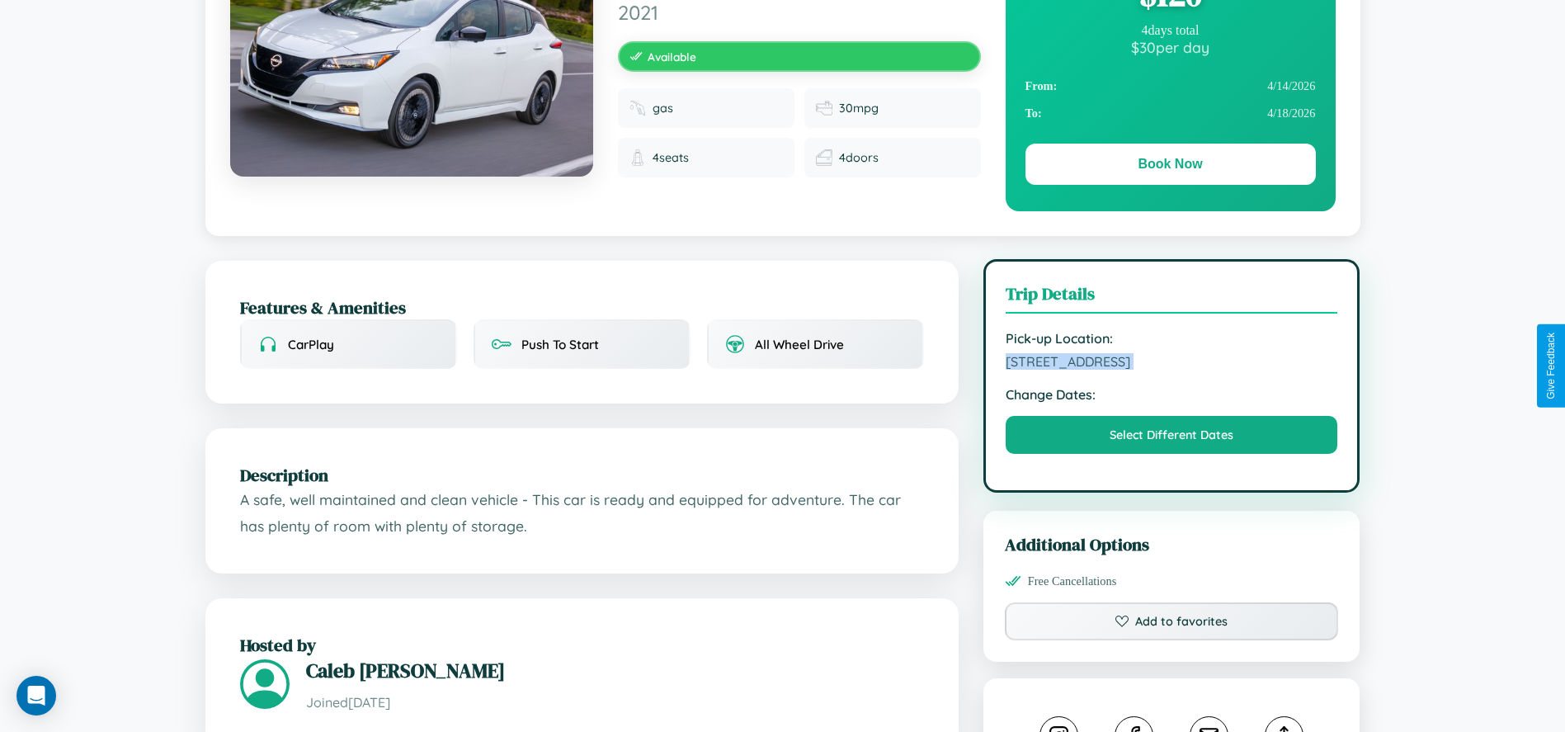
click at [1171, 364] on span "2132 High Street Delhi Delhi 34397 India" at bounding box center [1171, 361] width 332 height 16
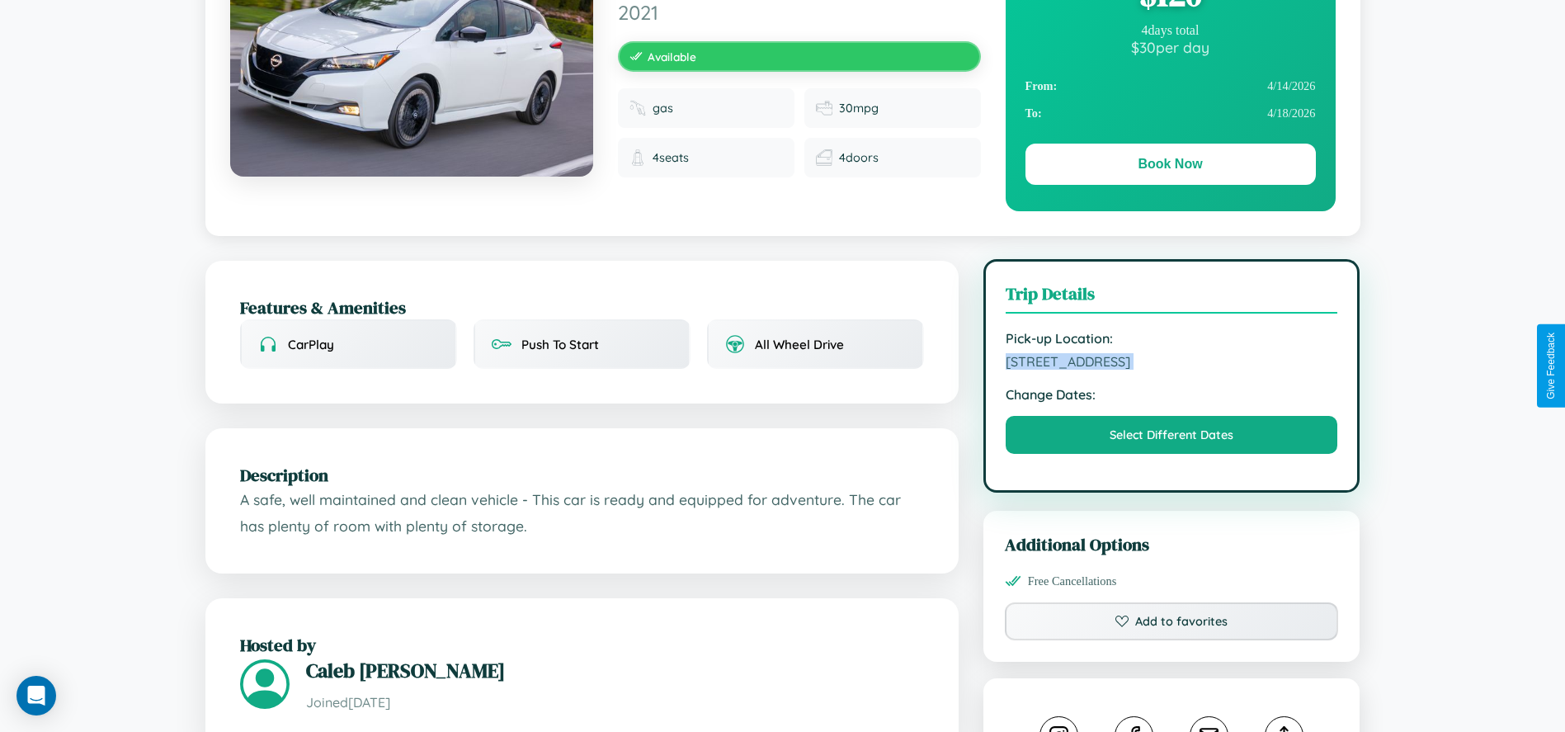
click at [1171, 364] on span "2132 High Street Delhi Delhi 34397 India" at bounding box center [1171, 361] width 332 height 16
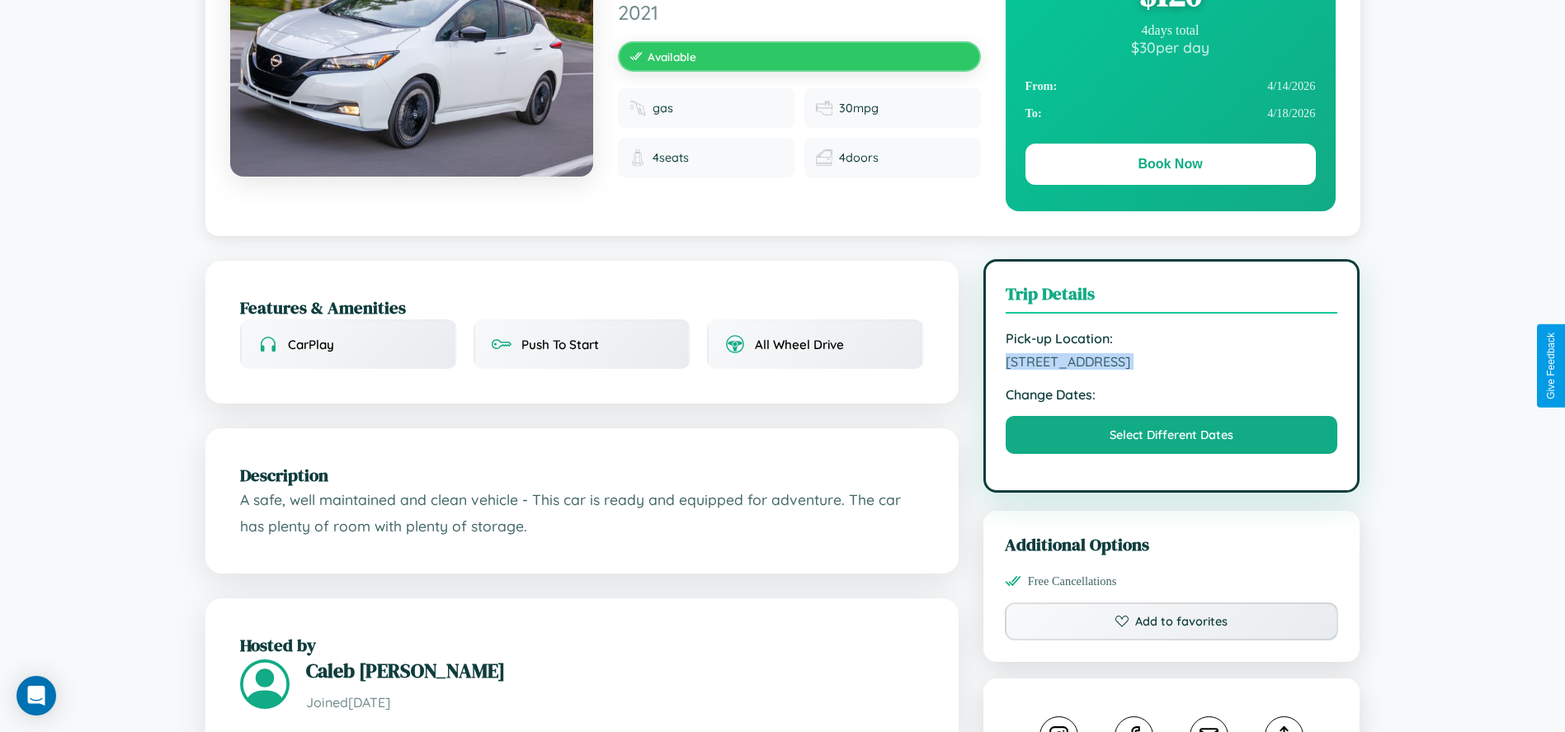
click at [1171, 364] on span "2132 High Street Delhi Delhi 34397 India" at bounding box center [1171, 361] width 332 height 16
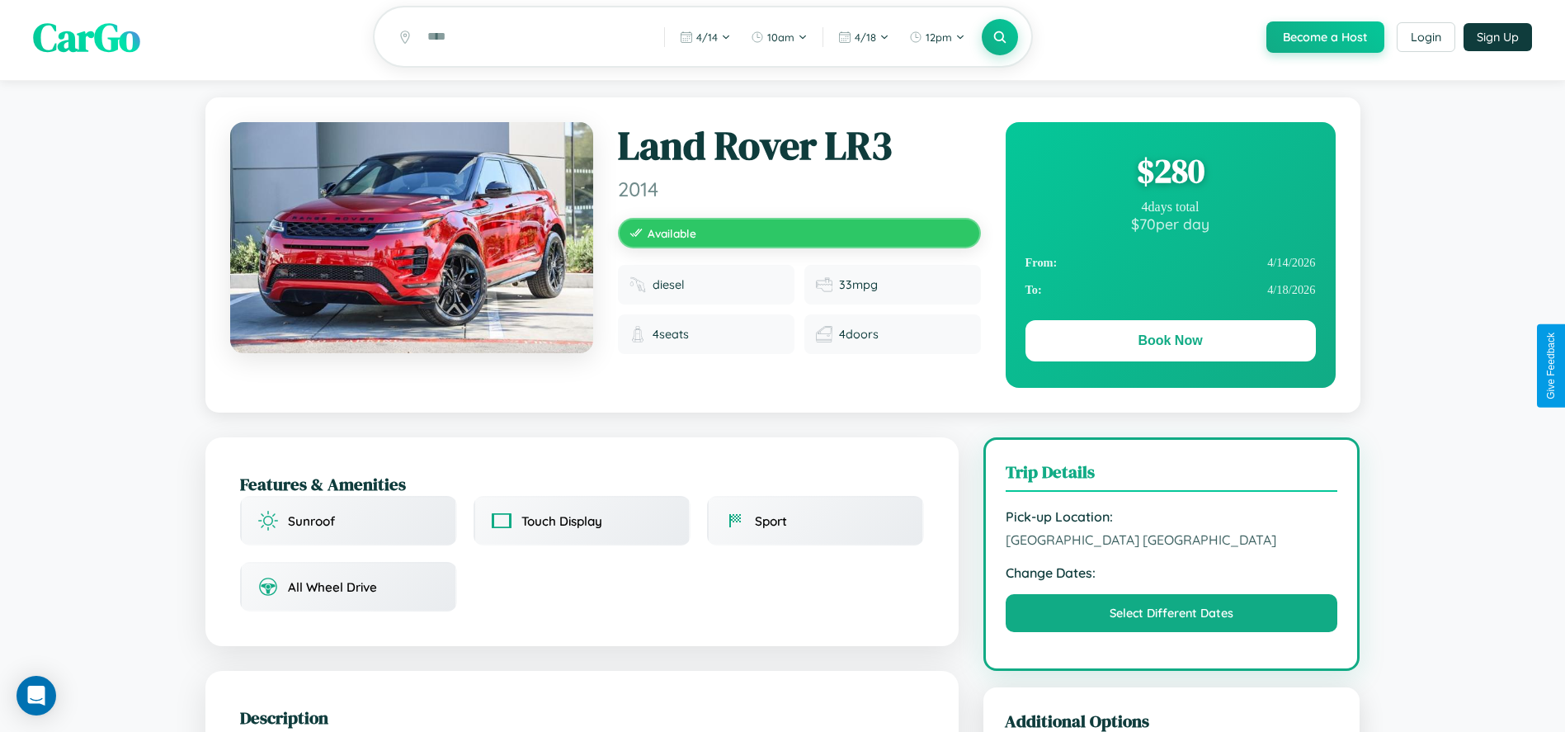
scroll to position [441, 0]
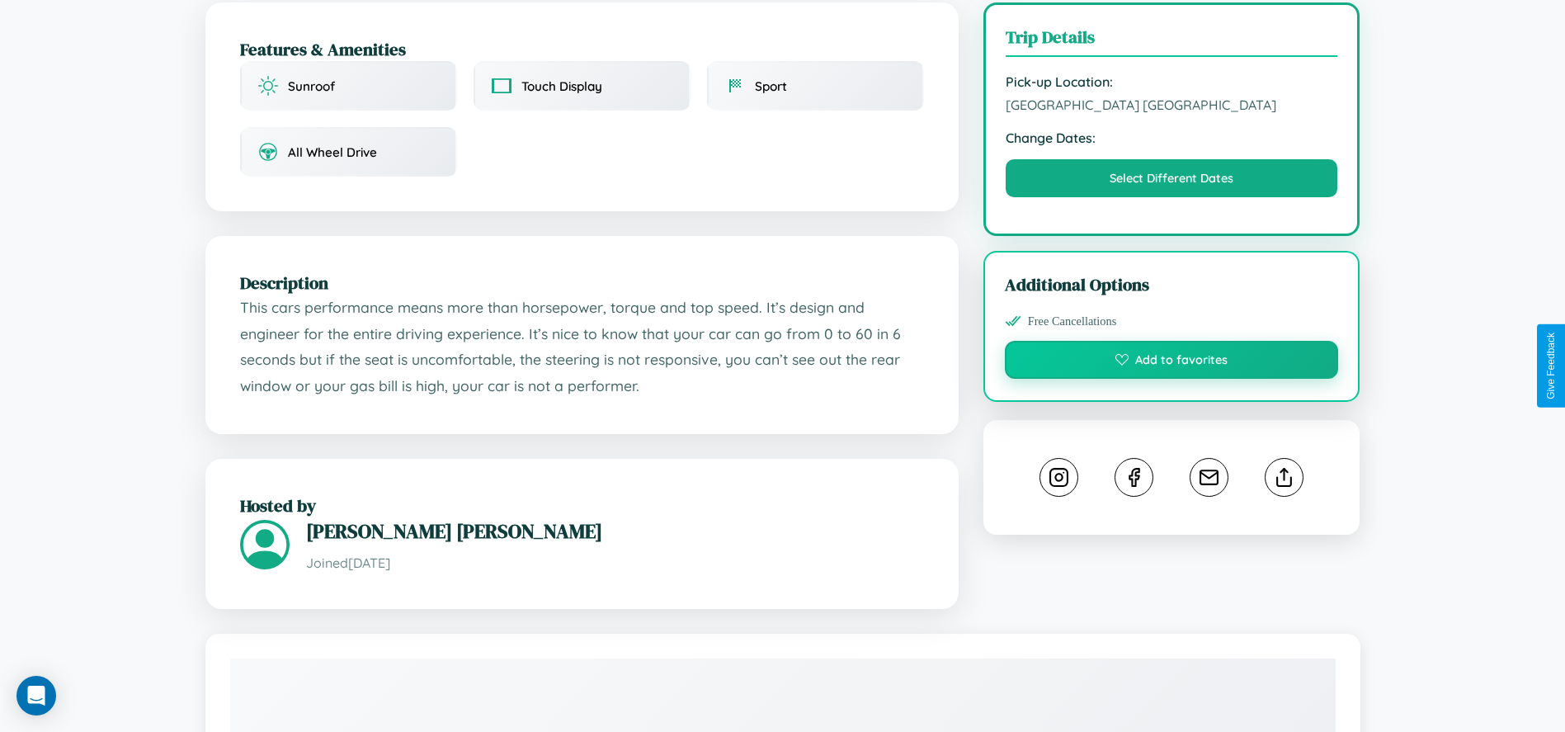
click at [1171, 362] on button "Add to favorites" at bounding box center [1172, 360] width 334 height 38
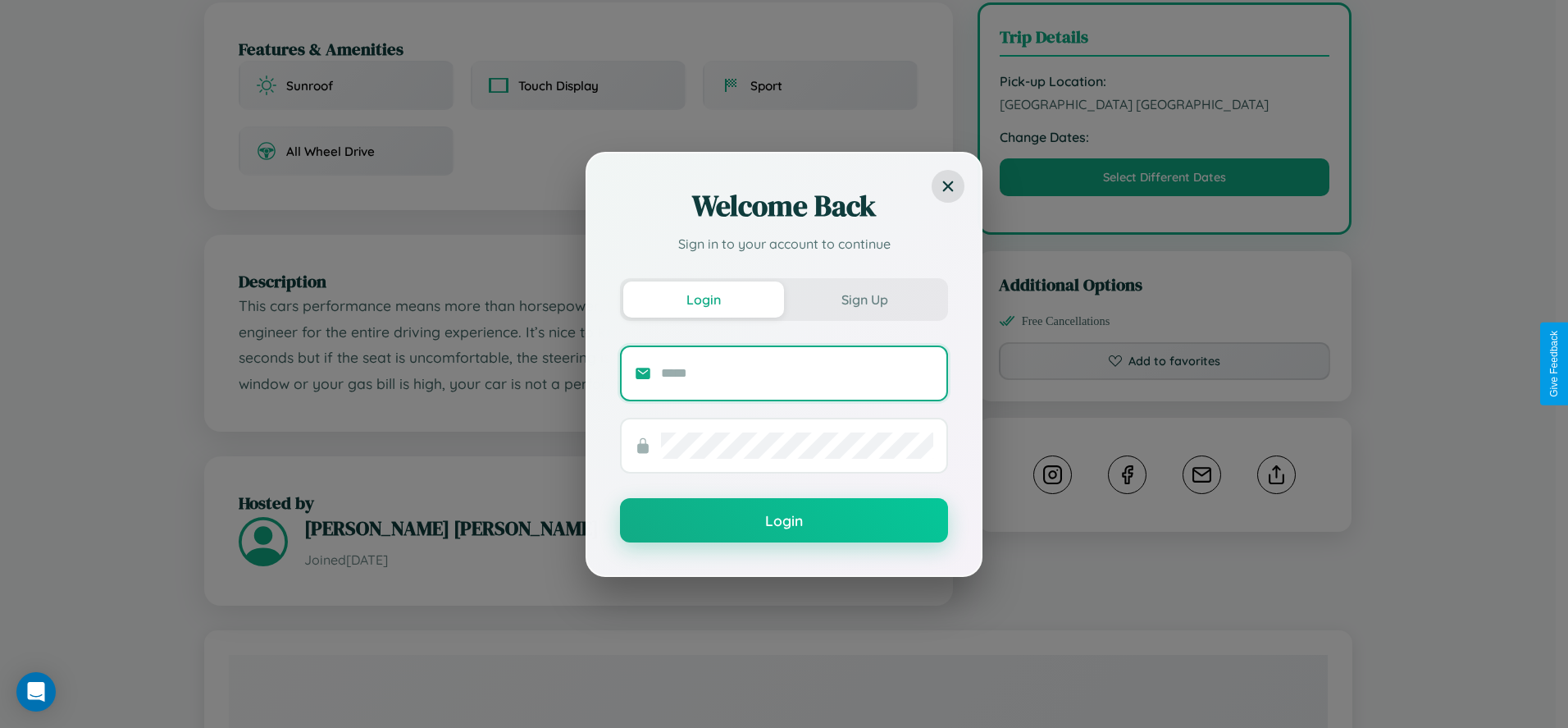
click at [797, 372] on input "text" at bounding box center [797, 373] width 272 height 26
type input "**********"
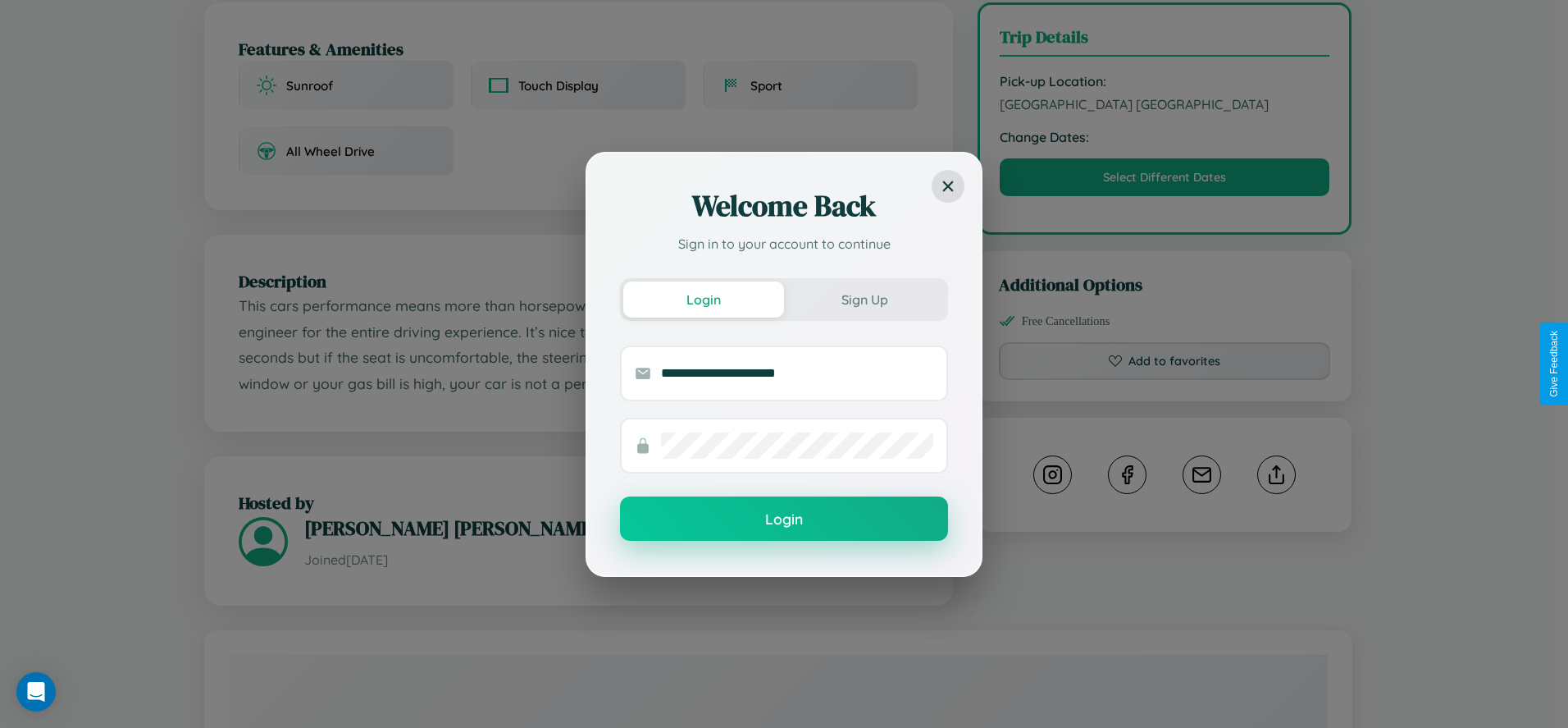
click at [784, 519] on button "Login" at bounding box center [784, 518] width 328 height 45
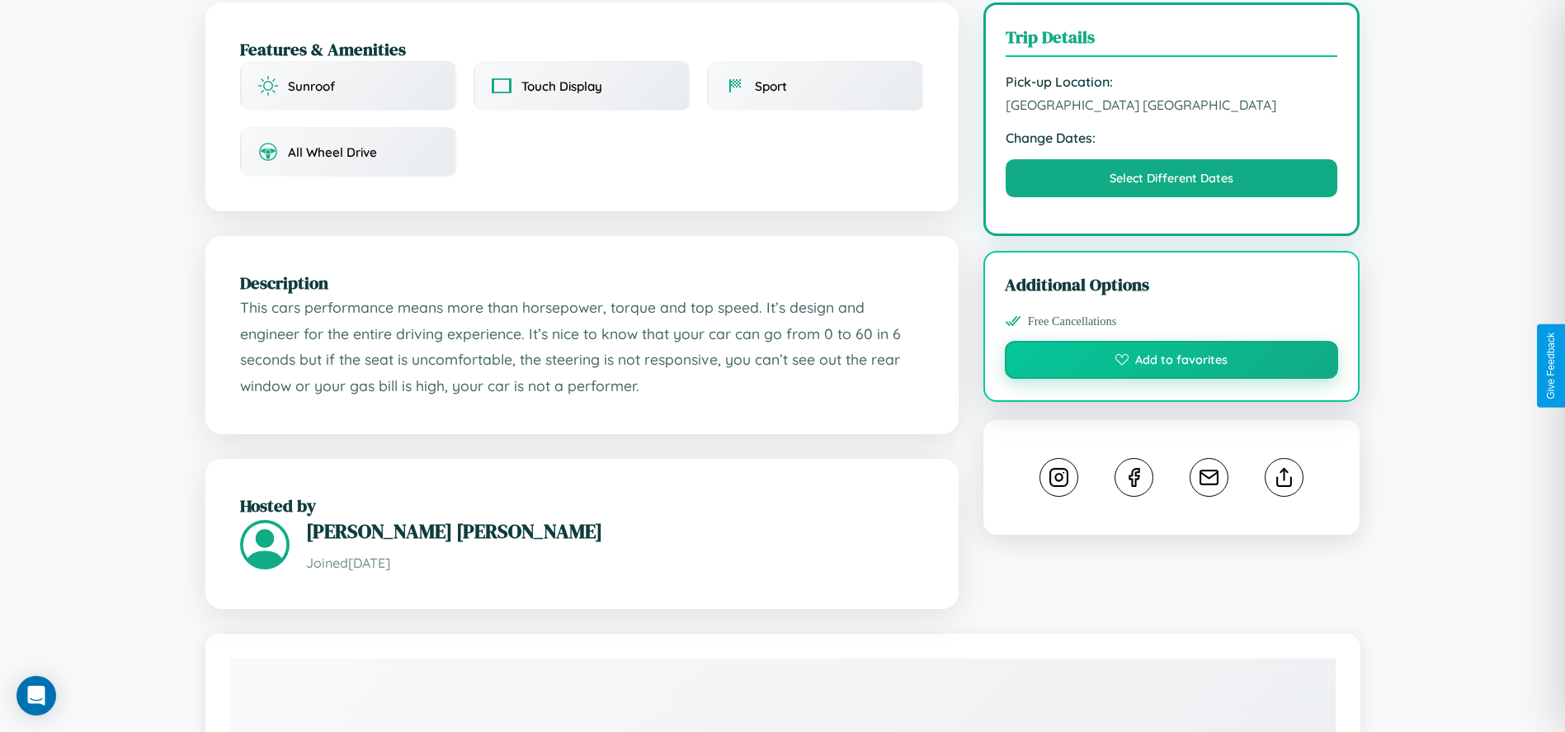
click at [1171, 362] on button "Add to favorites" at bounding box center [1172, 360] width 334 height 38
